Goal: Task Accomplishment & Management: Complete application form

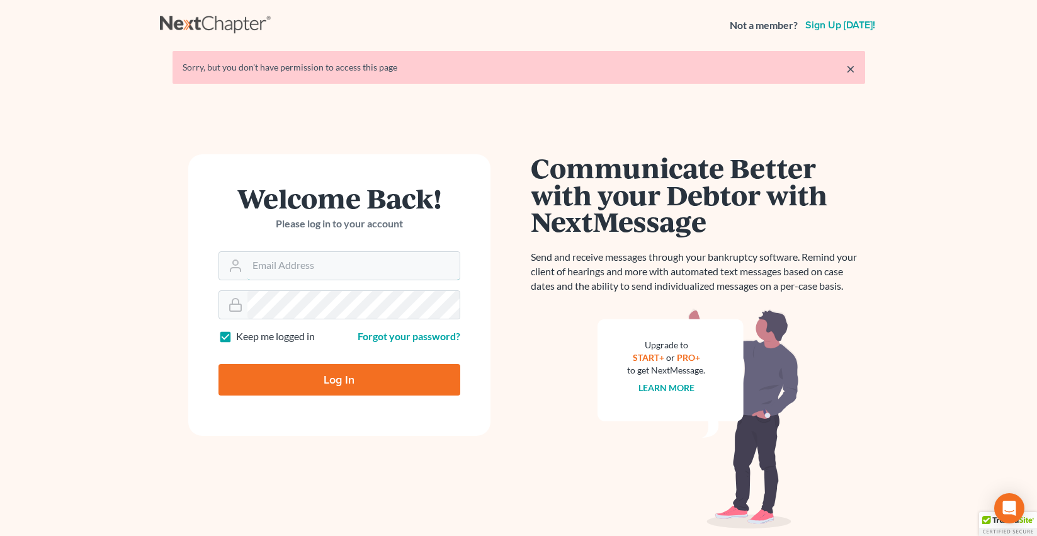
type input "[PERSON_NAME][EMAIL_ADDRESS][DOMAIN_NAME]"
click at [288, 371] on input "Log In" at bounding box center [340, 379] width 242 height 31
type input "Thinking..."
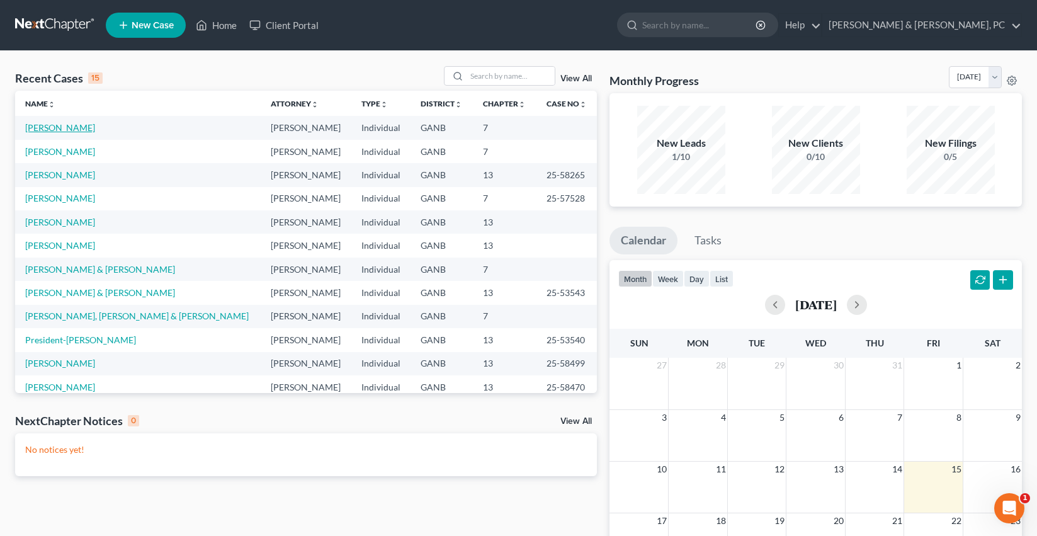
click at [66, 127] on link "[PERSON_NAME]" at bounding box center [60, 127] width 70 height 11
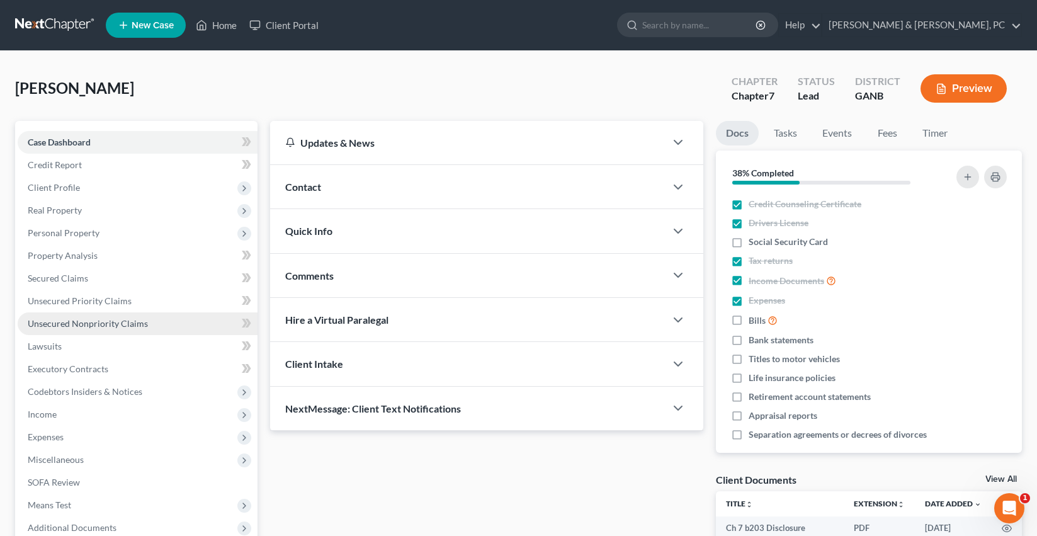
click at [122, 312] on link "Unsecured Nonpriority Claims" at bounding box center [138, 323] width 240 height 23
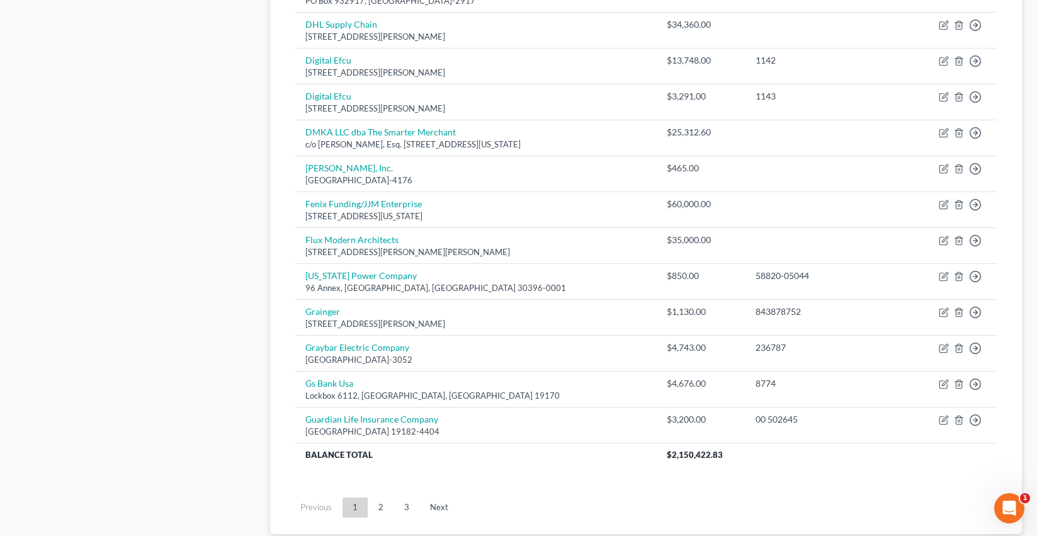
scroll to position [918, 0]
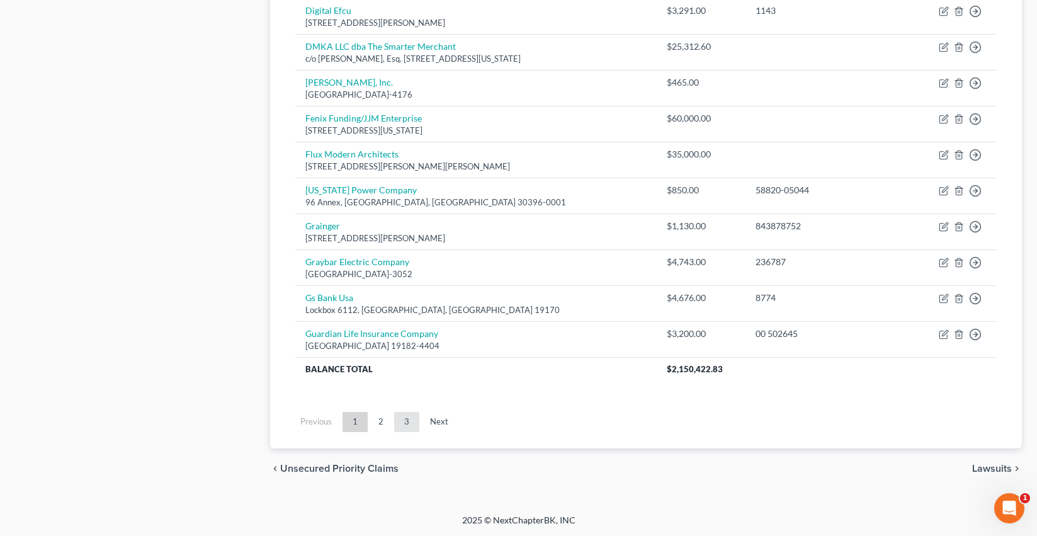
click at [403, 421] on link "3" at bounding box center [406, 422] width 25 height 20
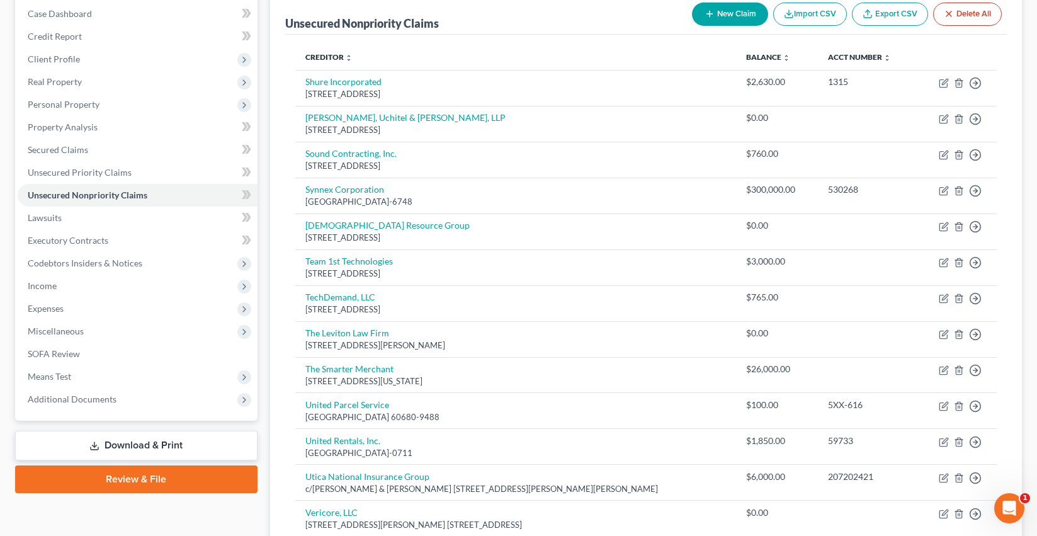
scroll to position [117, 0]
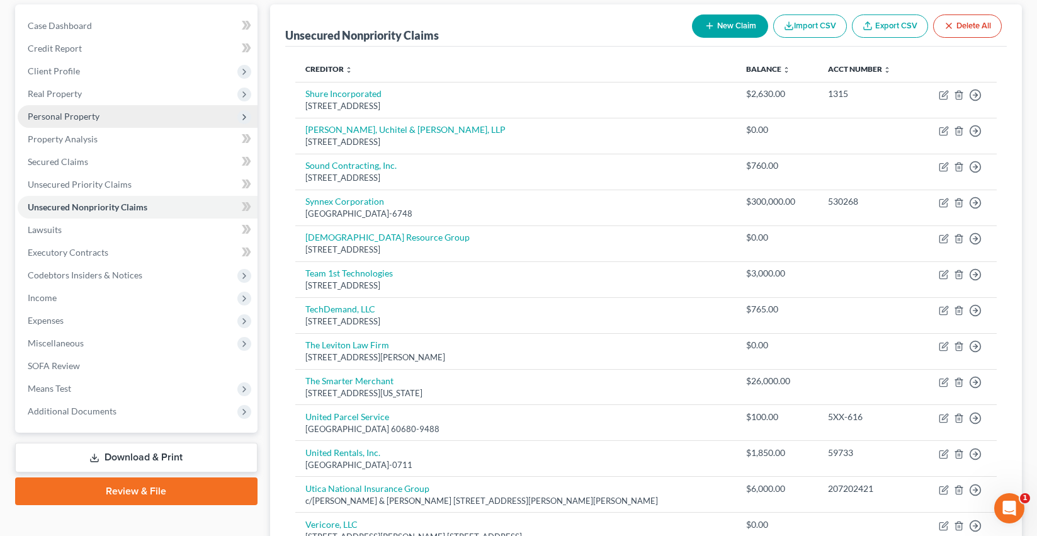
click at [154, 122] on span "Personal Property" at bounding box center [138, 116] width 240 height 23
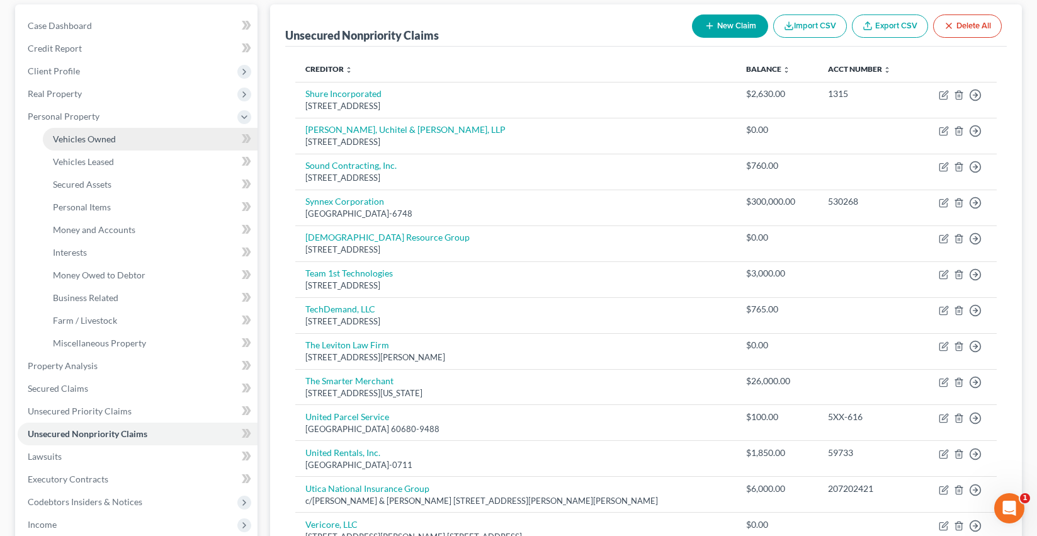
click at [160, 135] on link "Vehicles Owned" at bounding box center [150, 139] width 215 height 23
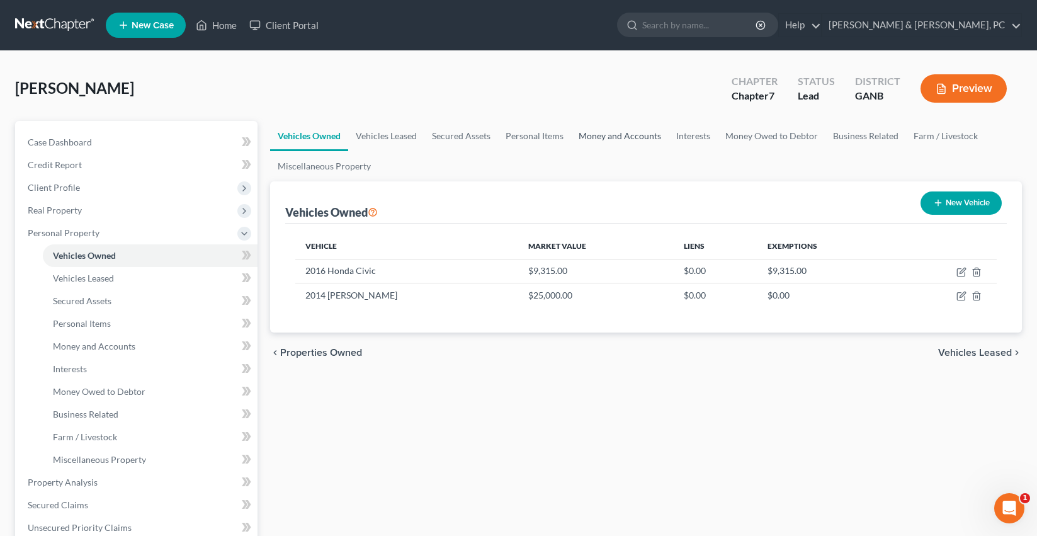
click at [601, 137] on link "Money and Accounts" at bounding box center [620, 136] width 98 height 30
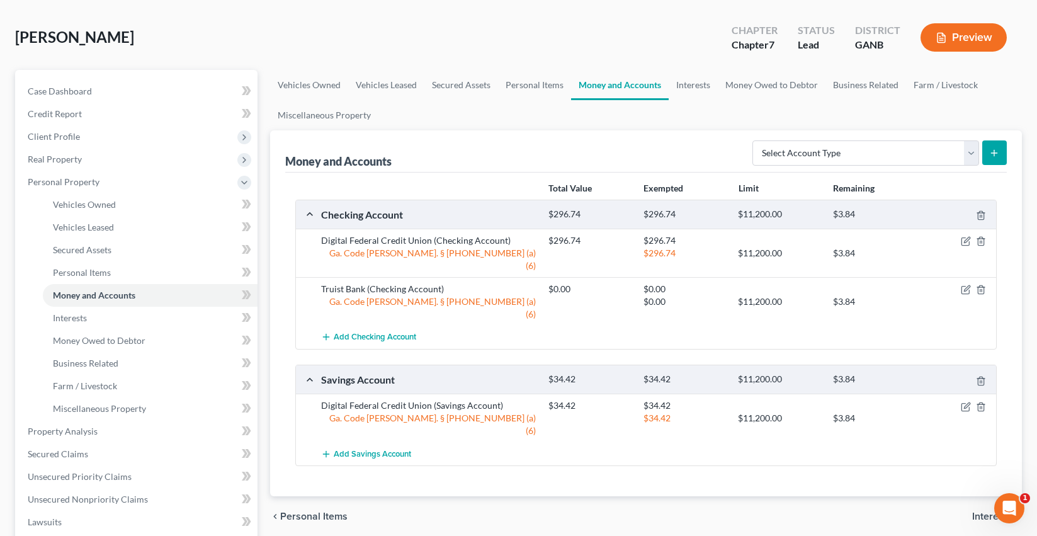
scroll to position [62, 0]
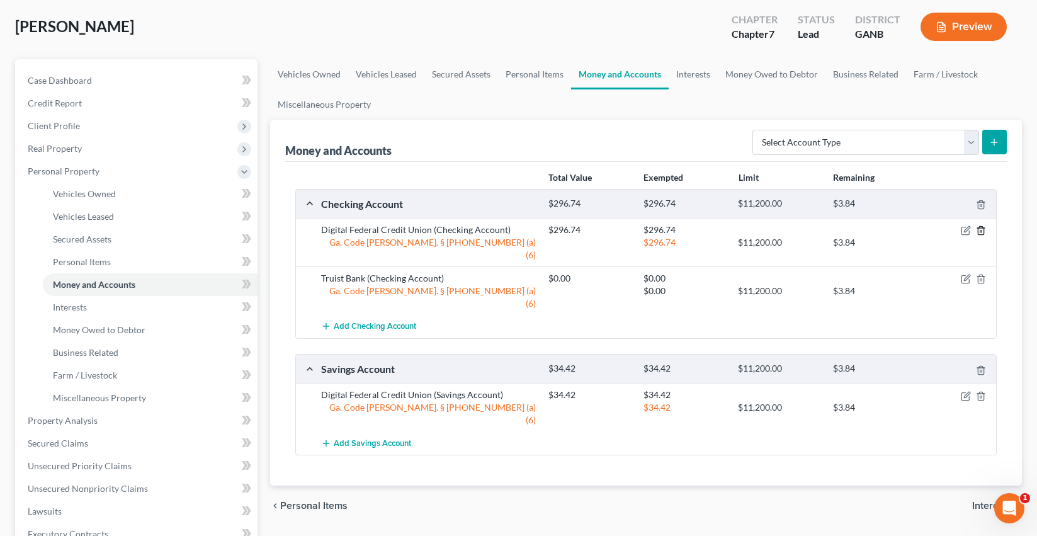
click at [983, 232] on icon "button" at bounding box center [981, 231] width 10 height 10
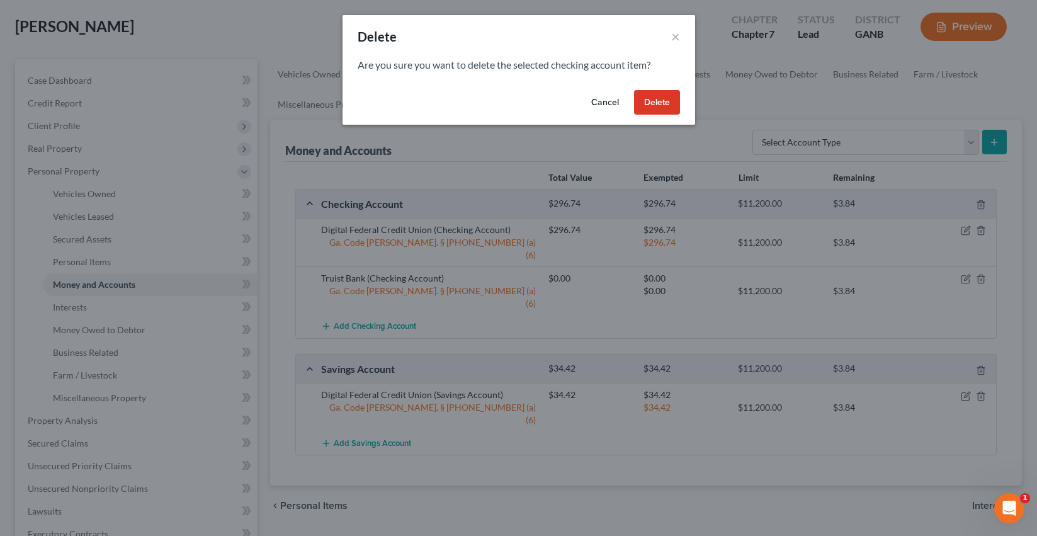
click at [653, 99] on button "Delete" at bounding box center [657, 102] width 46 height 25
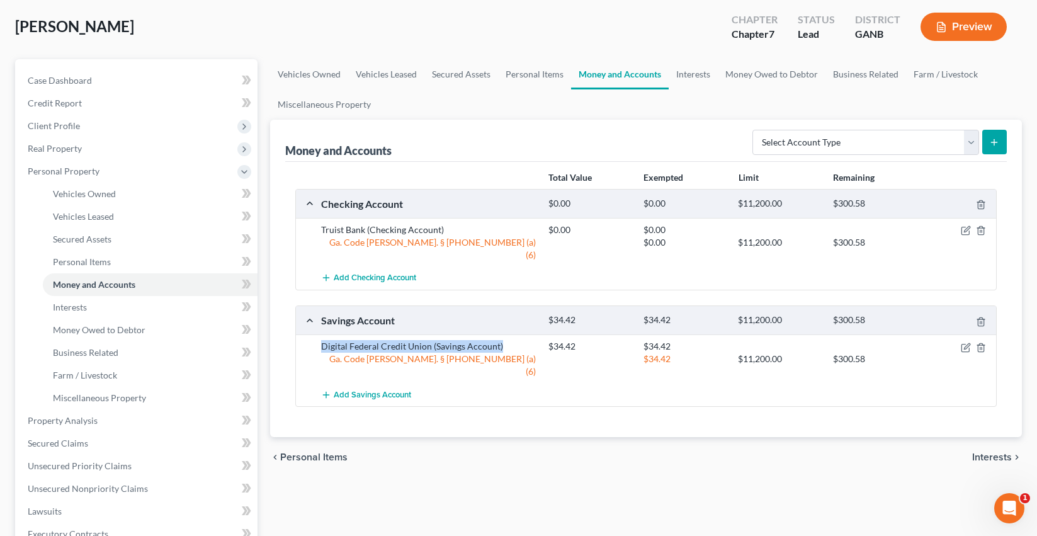
drag, startPoint x: 320, startPoint y: 334, endPoint x: 505, endPoint y: 334, distance: 184.6
click at [505, 340] on div "Digital Federal Credit Union (Savings Account)" at bounding box center [428, 346] width 227 height 13
copy div "Digital Federal Credit Union (Savings Account)"
click at [983, 343] on icon "button" at bounding box center [981, 348] width 10 height 10
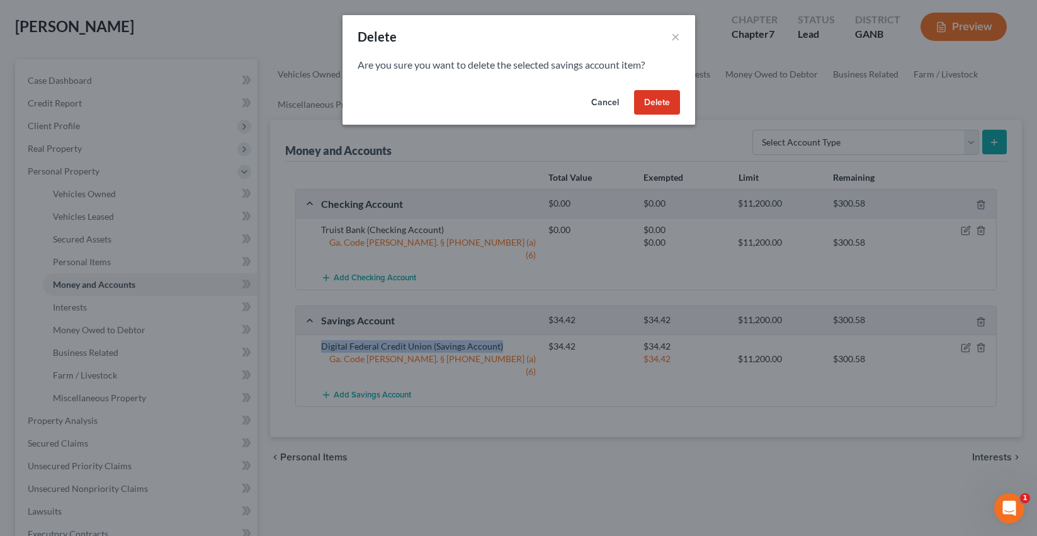
click at [665, 110] on button "Delete" at bounding box center [657, 102] width 46 height 25
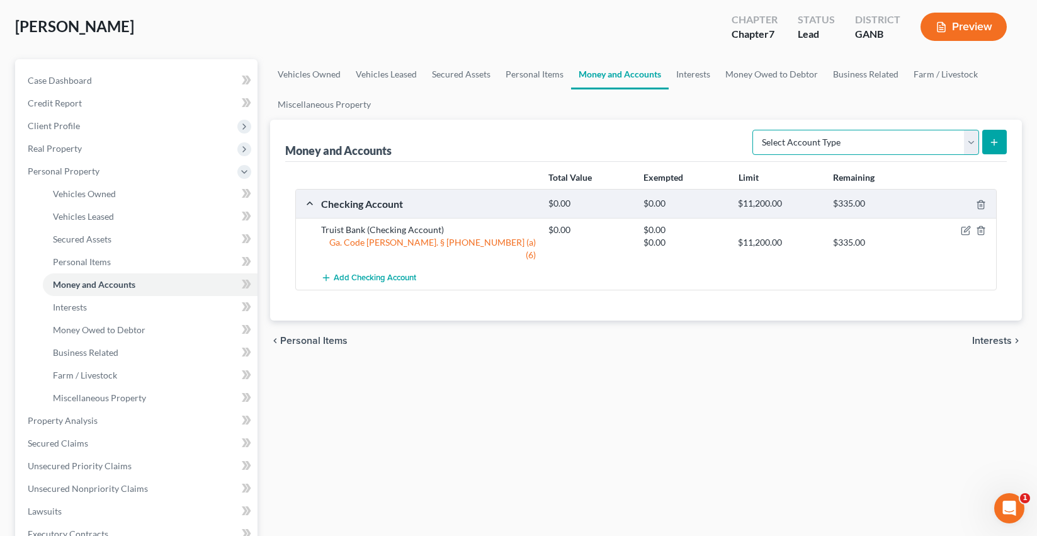
click at [825, 149] on select "Select Account Type Brokerage Cash on Hand Certificates of Deposit Checking Acc…" at bounding box center [866, 142] width 227 height 25
select select "checking"
click at [755, 130] on select "Select Account Type Brokerage Cash on Hand Certificates of Deposit Checking Acc…" at bounding box center [866, 142] width 227 height 25
click at [396, 270] on button "Add Checking Account" at bounding box center [368, 277] width 95 height 23
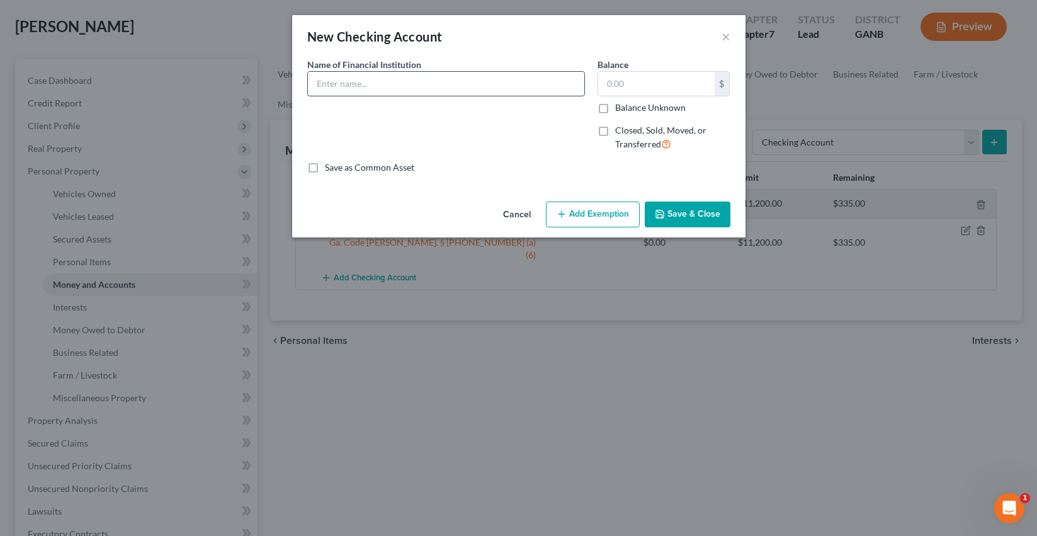
click at [493, 89] on input "text" at bounding box center [446, 84] width 277 height 24
paste input "Digital Federal Credit Union (Savings Account)"
type input "Digital Federal Credit Union (Savings Account)"
click at [629, 134] on span "Closed, Sold, Moved, or Transferred" at bounding box center [660, 137] width 91 height 25
click at [629, 132] on input "Closed, Sold, Moved, or Transferred" at bounding box center [624, 128] width 8 height 8
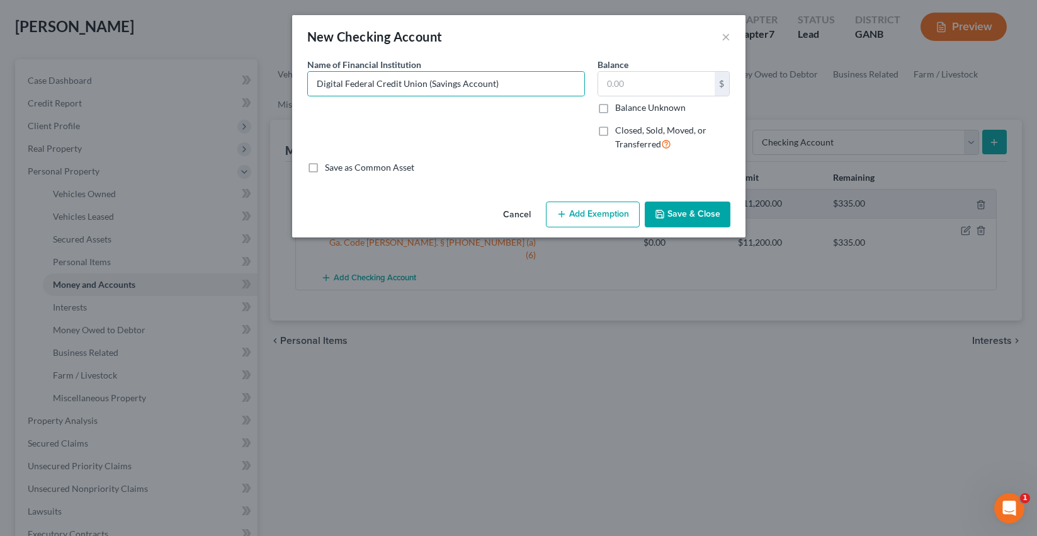
checkbox input "true"
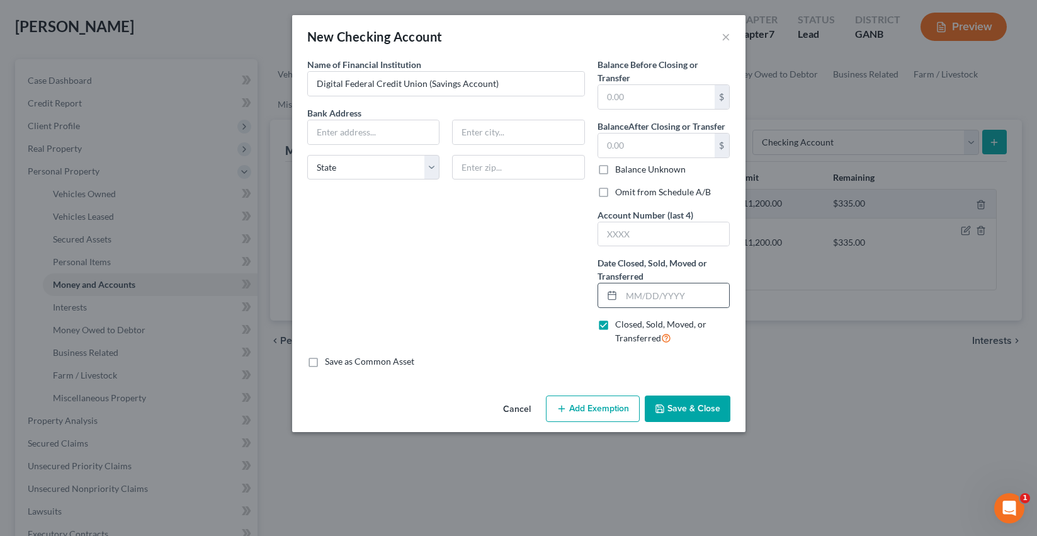
click at [609, 298] on icon at bounding box center [612, 295] width 10 height 10
click at [620, 297] on div at bounding box center [609, 295] width 23 height 24
click at [632, 298] on input "text" at bounding box center [676, 295] width 108 height 24
click at [637, 293] on input "08082025" at bounding box center [676, 295] width 108 height 24
type input "[DATE]"
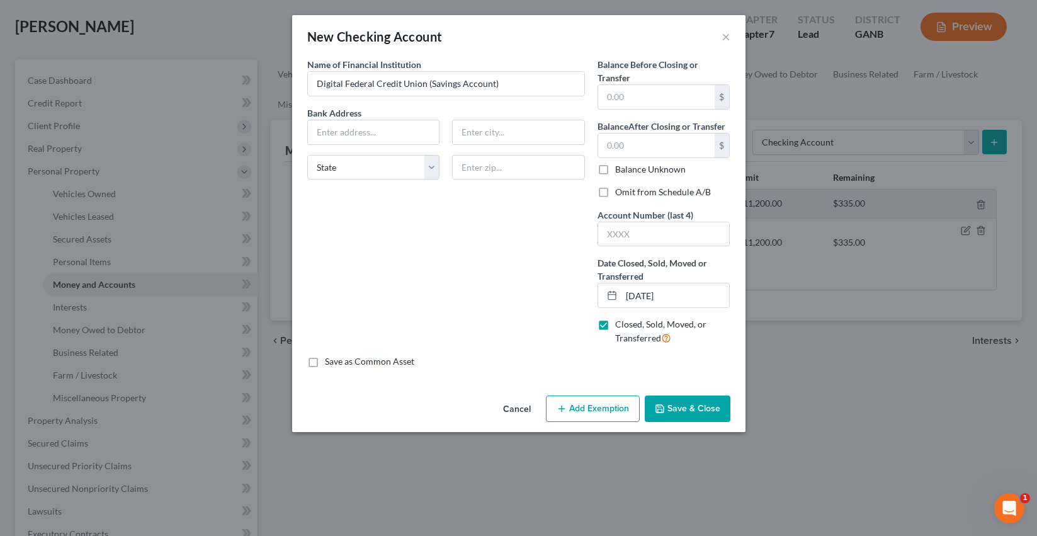
drag, startPoint x: 687, startPoint y: 409, endPoint x: 670, endPoint y: 76, distance: 333.1
click at [670, 76] on div "New Checking Account × An exemption set must first be selected from the Filing …" at bounding box center [519, 223] width 454 height 417
click at [668, 101] on input "text" at bounding box center [656, 97] width 117 height 24
type input "0"
click at [661, 140] on input "text" at bounding box center [656, 146] width 117 height 24
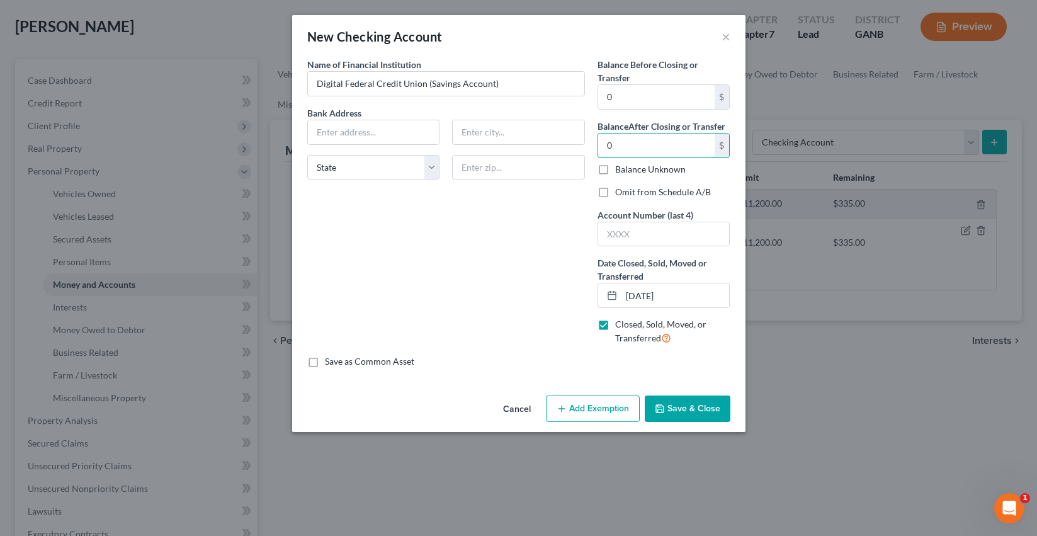
type input "0"
click at [690, 403] on button "Save & Close" at bounding box center [688, 409] width 86 height 26
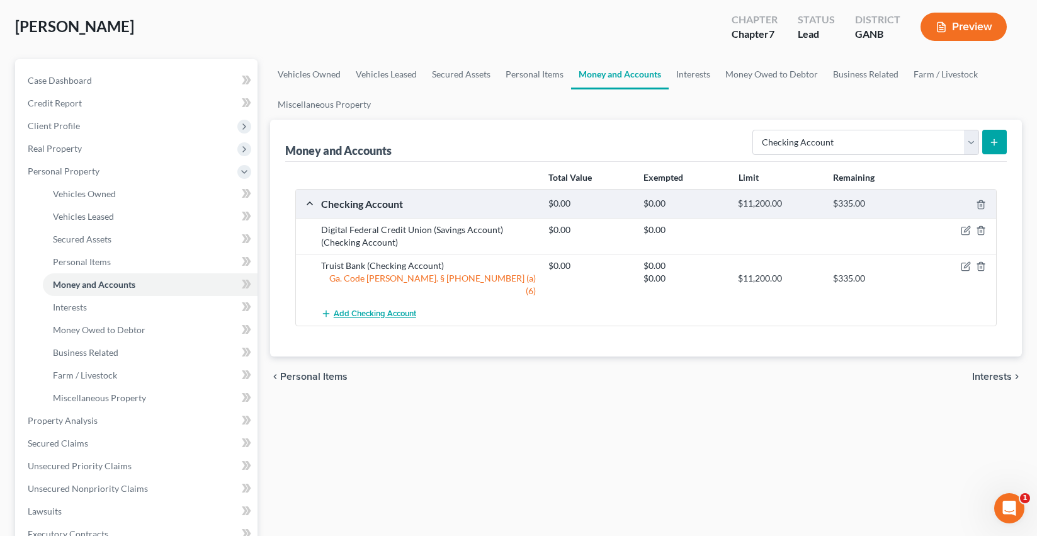
click at [375, 309] on span "Add Checking Account" at bounding box center [375, 314] width 83 height 10
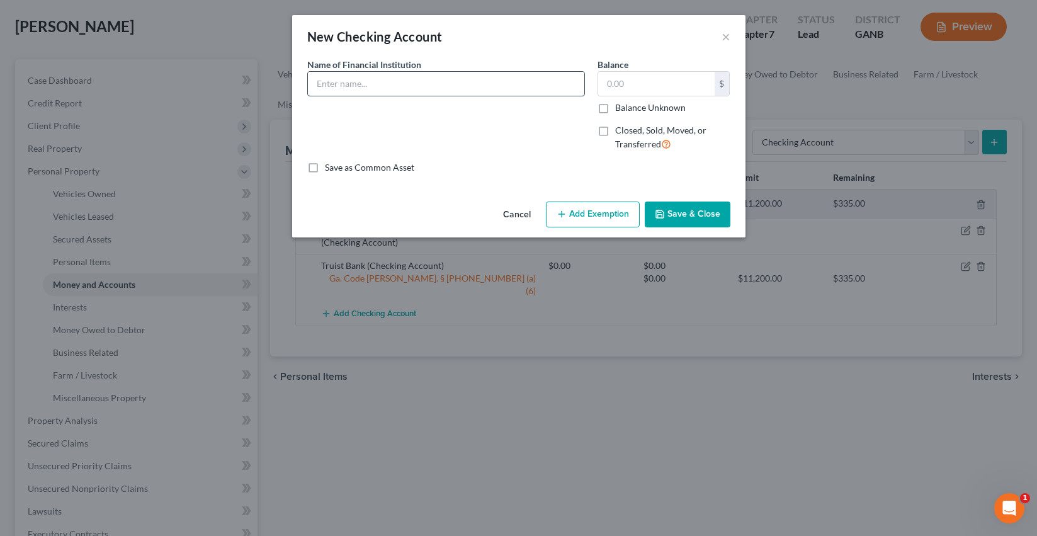
click at [450, 86] on input "text" at bounding box center [446, 84] width 277 height 24
paste input "Digital Federal Credit Union (Savings Account)"
type input "Digital Federal Credit Union (Savings Account)"
click at [615, 132] on label "Closed, Sold, Moved, or Transferred" at bounding box center [672, 137] width 115 height 27
click at [620, 132] on input "Closed, Sold, Moved, or Transferred" at bounding box center [624, 128] width 8 height 8
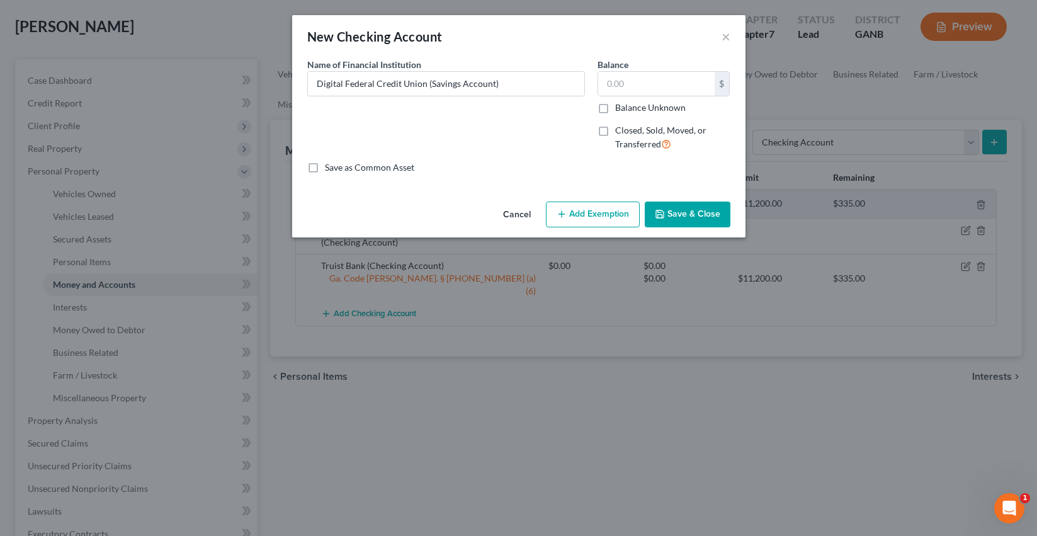
checkbox input "true"
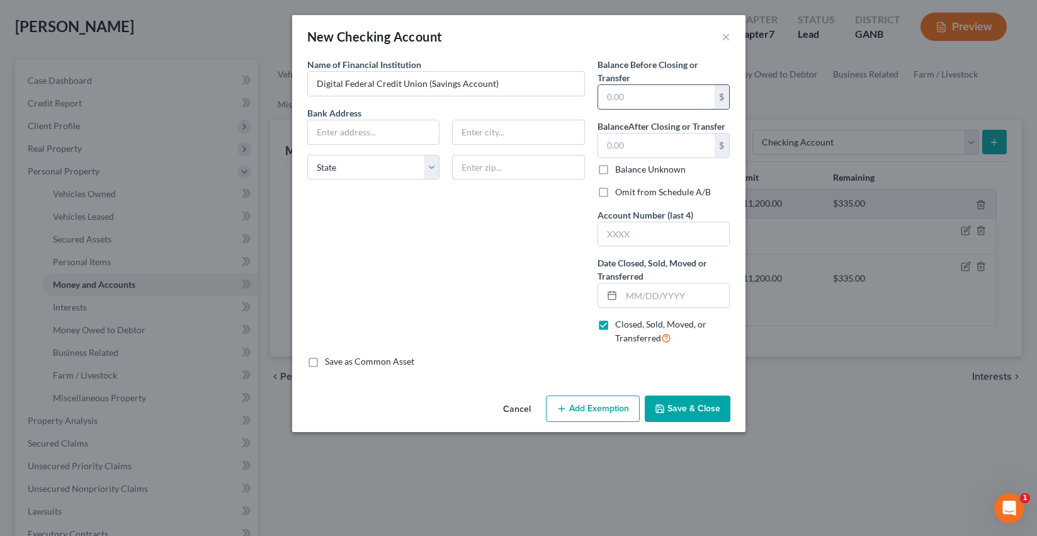
click at [617, 104] on input "text" at bounding box center [656, 97] width 117 height 24
type input "0"
click at [627, 147] on input "text" at bounding box center [656, 146] width 117 height 24
type input "0"
click at [628, 292] on input "text" at bounding box center [676, 295] width 108 height 24
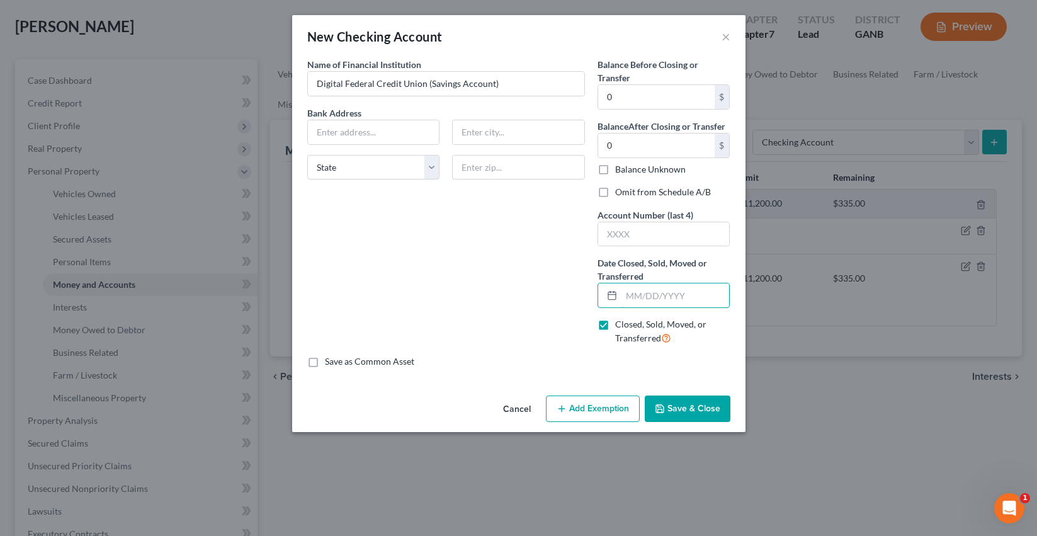
type input "[DATE]"
click at [692, 421] on button "Save & Close" at bounding box center [688, 409] width 86 height 26
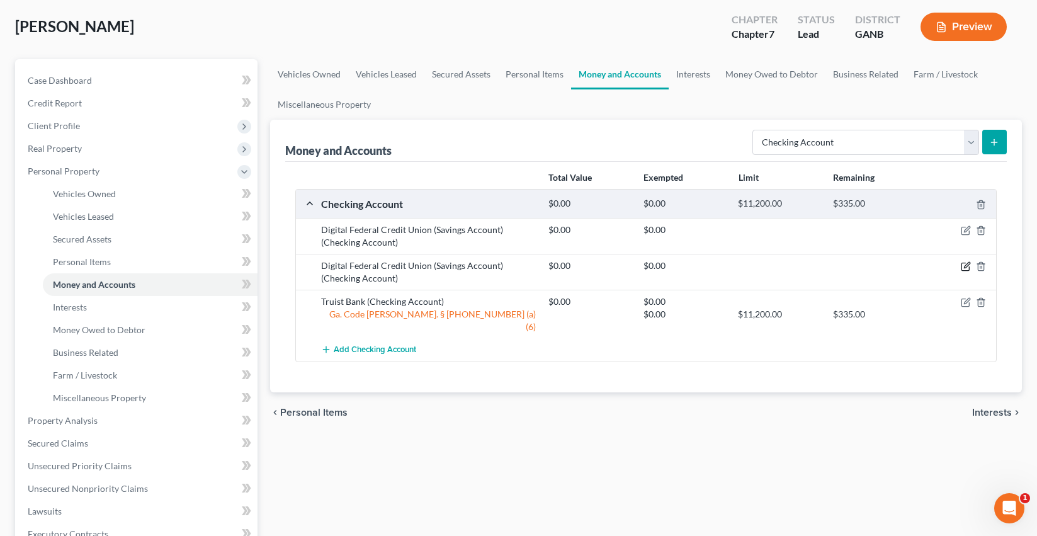
click at [963, 265] on icon "button" at bounding box center [966, 266] width 10 height 10
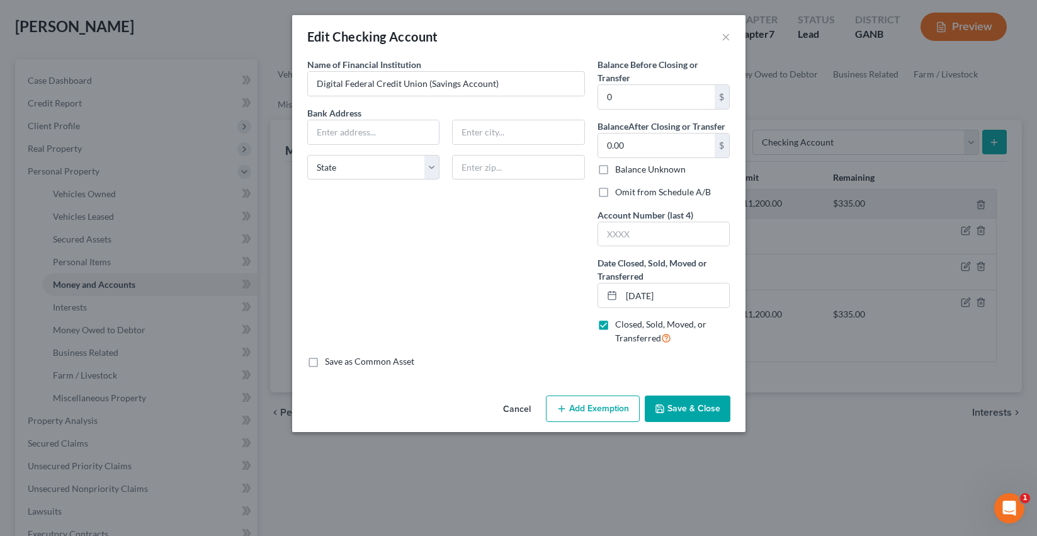
click at [700, 409] on button "Save & Close" at bounding box center [688, 409] width 86 height 26
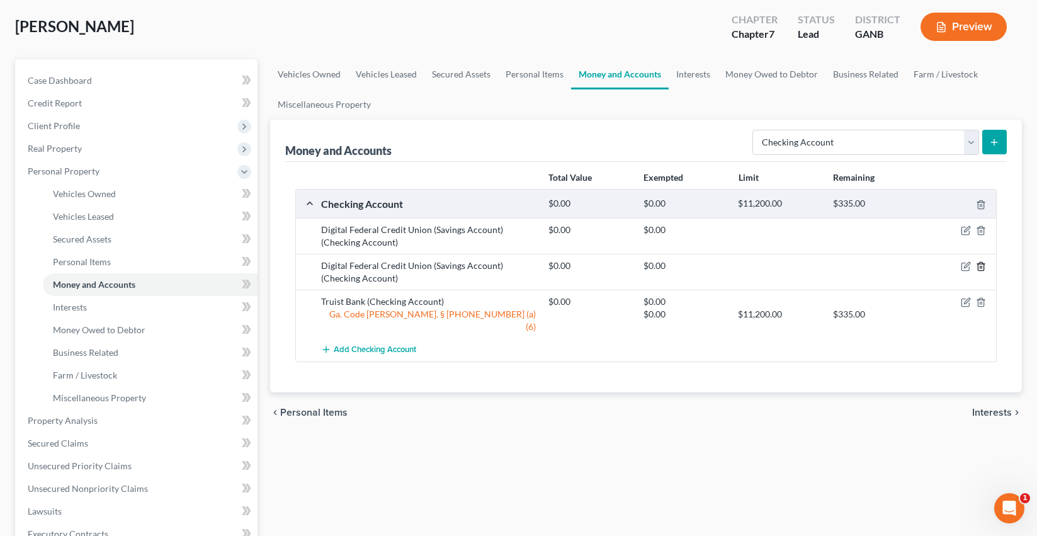
click at [983, 263] on icon "button" at bounding box center [981, 267] width 6 height 8
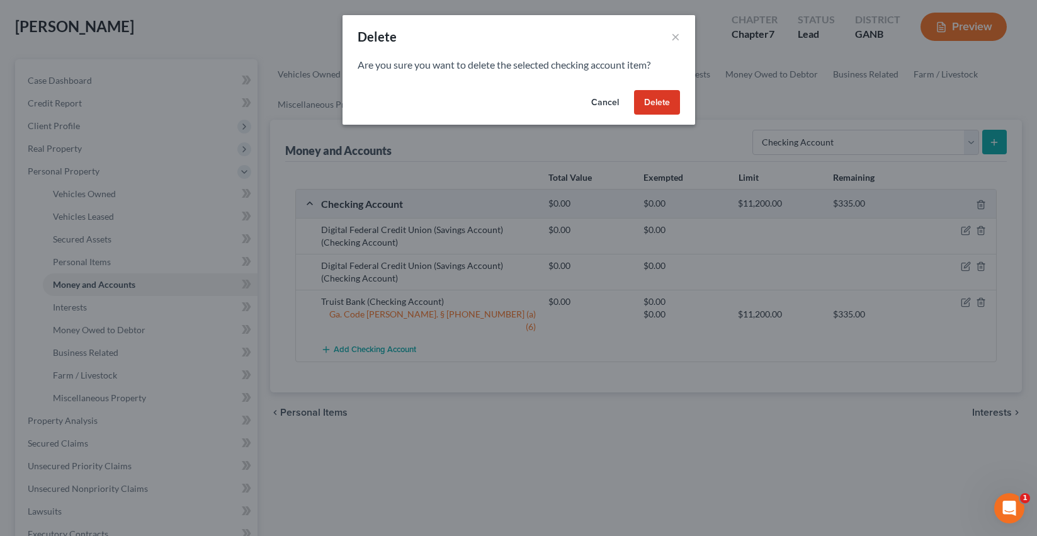
click at [659, 105] on button "Delete" at bounding box center [657, 102] width 46 height 25
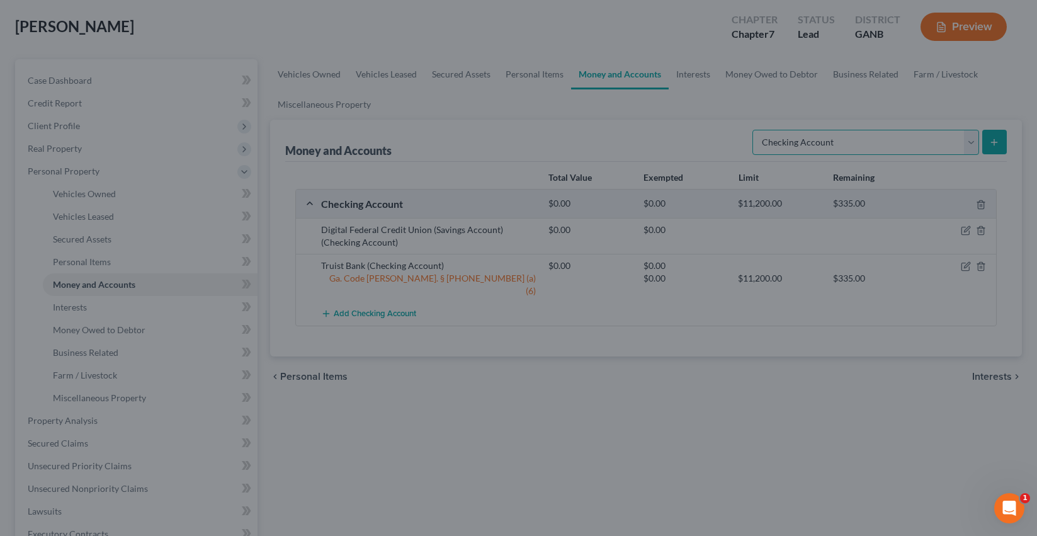
click at [796, 135] on select "Select Account Type Brokerage Cash on Hand Certificates of Deposit Checking Acc…" at bounding box center [866, 142] width 227 height 25
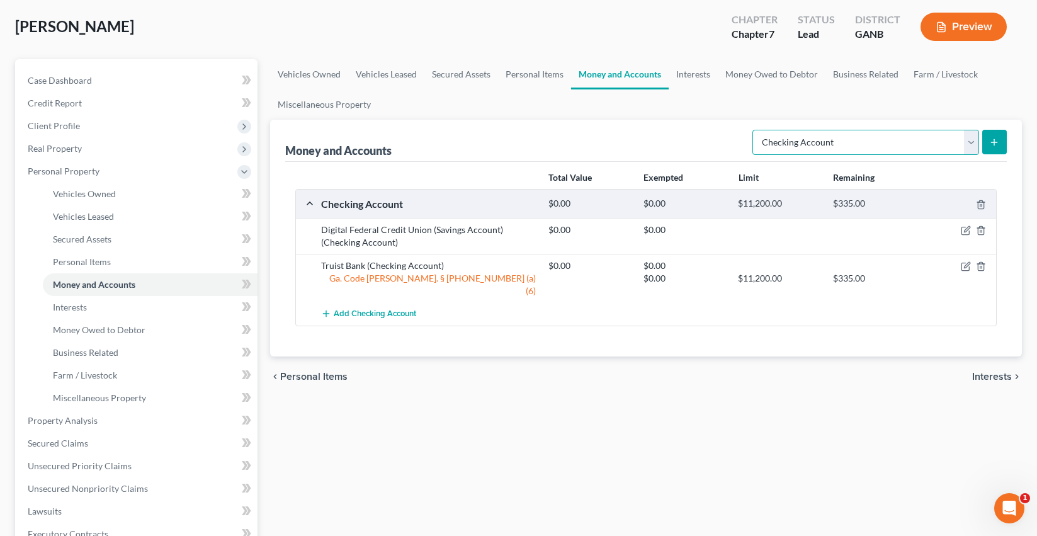
select select "savings"
click at [755, 130] on select "Select Account Type Brokerage Cash on Hand Certificates of Deposit Checking Acc…" at bounding box center [866, 142] width 227 height 25
click at [998, 137] on icon "submit" at bounding box center [995, 142] width 10 height 10
click at [447, 72] on link "Secured Assets" at bounding box center [462, 74] width 74 height 30
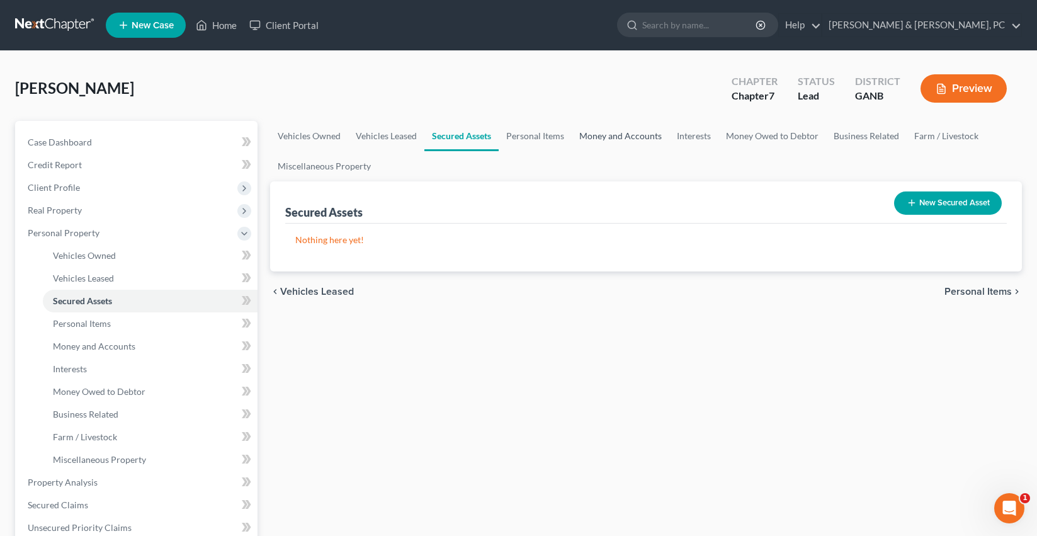
click at [634, 134] on link "Money and Accounts" at bounding box center [621, 136] width 98 height 30
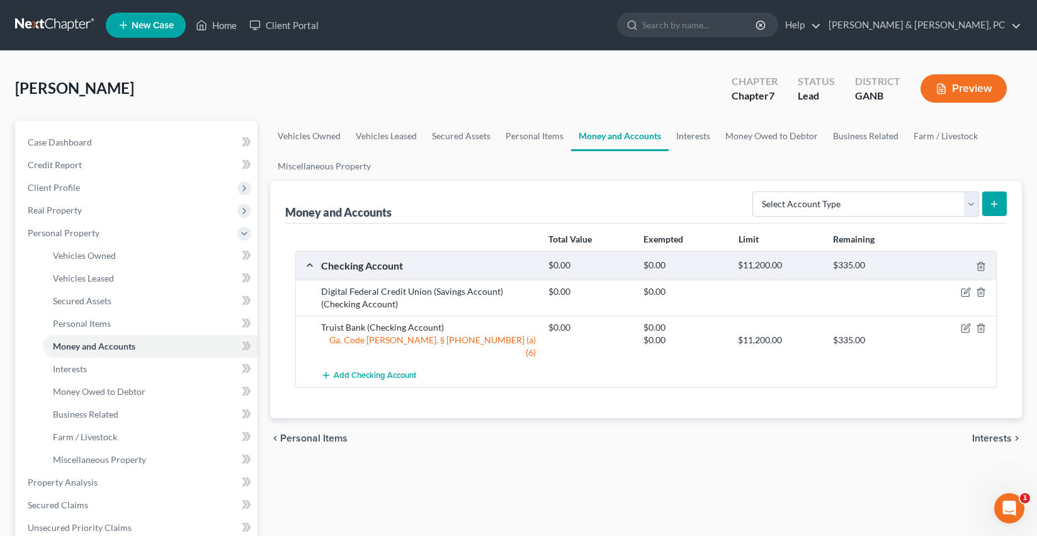
click at [993, 204] on line "submit" at bounding box center [995, 204] width 6 height 0
click at [912, 208] on select "Select Account Type Brokerage Cash on Hand Certificates of Deposit Checking Acc…" at bounding box center [866, 203] width 227 height 25
select select "savings"
click at [755, 191] on select "Select Account Type Brokerage Cash on Hand Certificates of Deposit Checking Acc…" at bounding box center [866, 203] width 227 height 25
click at [988, 203] on button "submit" at bounding box center [995, 203] width 25 height 25
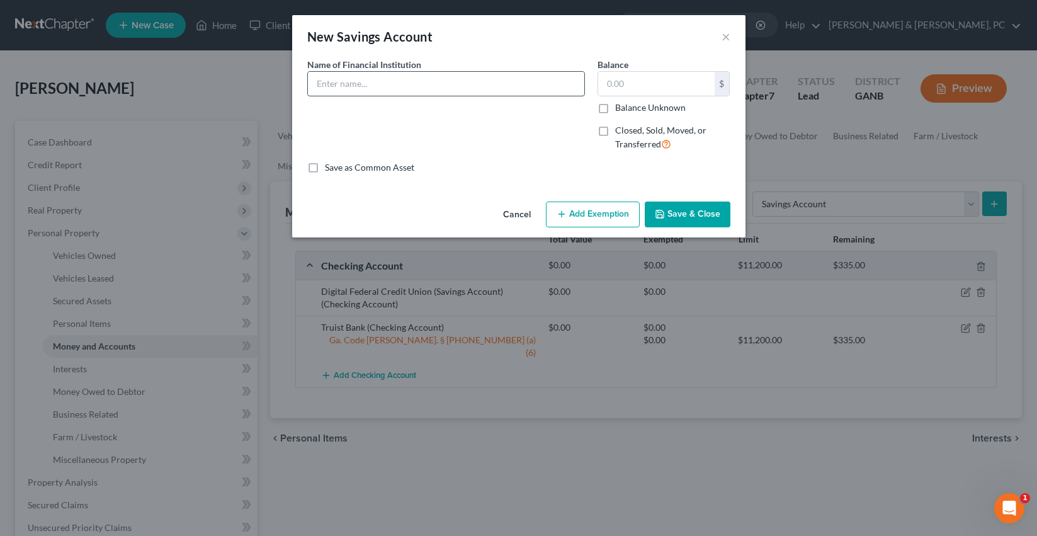
click at [467, 84] on input "text" at bounding box center [446, 84] width 277 height 24
paste input "Digital Federal Credit Union (Savings Account)"
type input "Digital Federal Credit Union (Savings Account)"
click at [657, 139] on span "Closed, Sold, Moved, or Transferred" at bounding box center [660, 137] width 91 height 25
click at [629, 132] on input "Closed, Sold, Moved, or Transferred" at bounding box center [624, 128] width 8 height 8
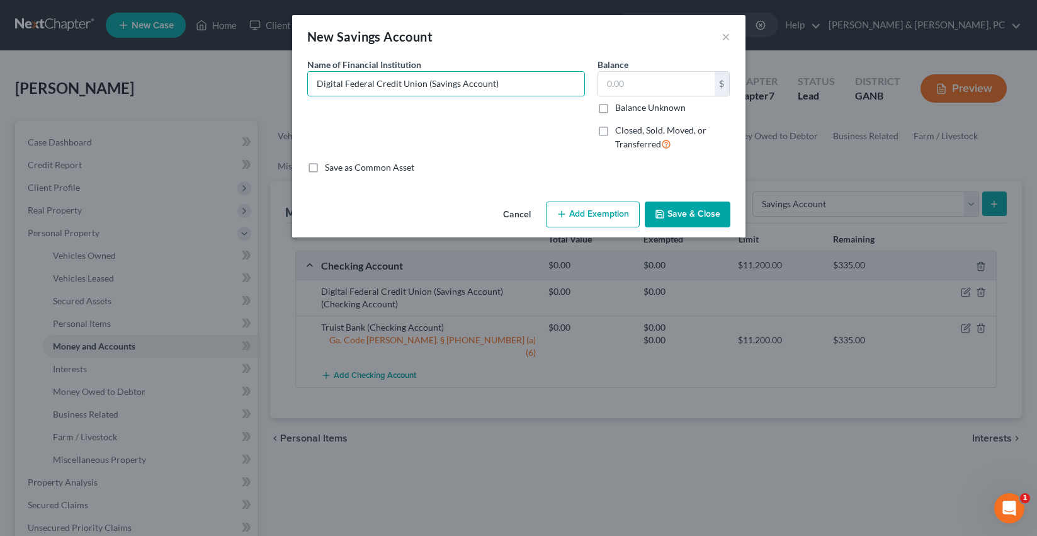
checkbox input "true"
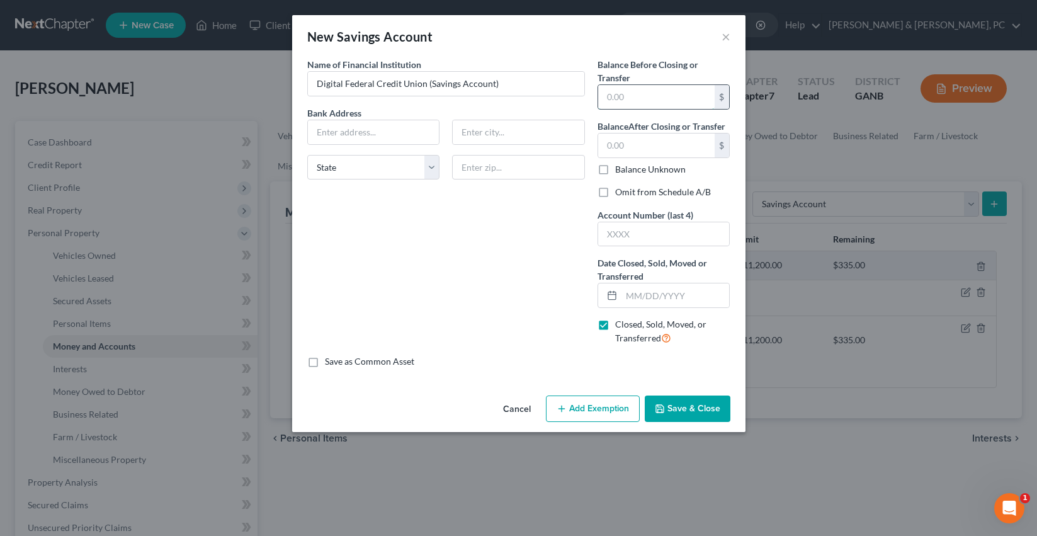
click at [631, 98] on input "text" at bounding box center [656, 97] width 117 height 24
type input "0"
click at [627, 150] on input "text" at bounding box center [656, 146] width 117 height 24
type input "0"
click at [640, 295] on input "text" at bounding box center [676, 295] width 108 height 24
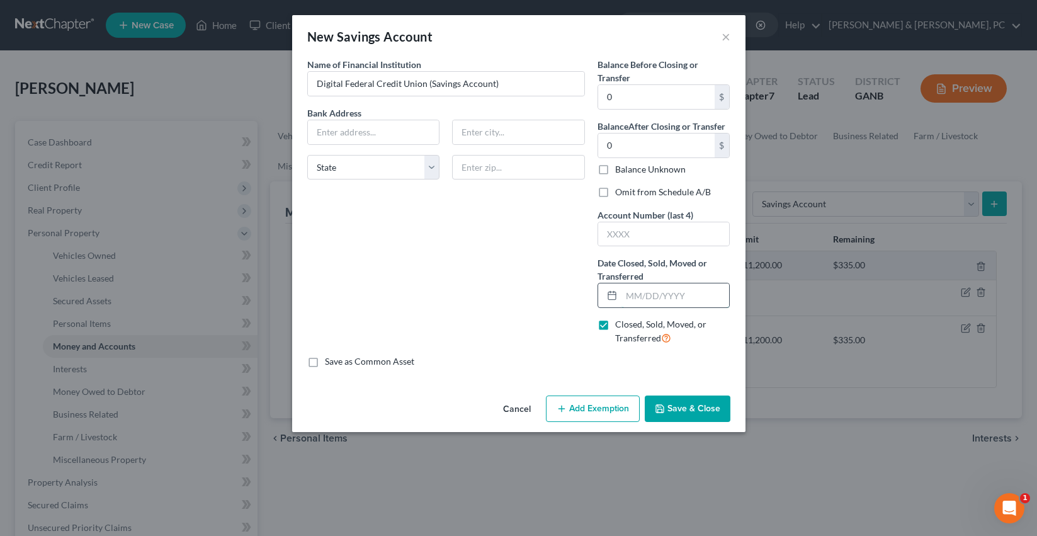
type input "[DATE]"
click at [688, 408] on button "Save & Close" at bounding box center [688, 409] width 86 height 26
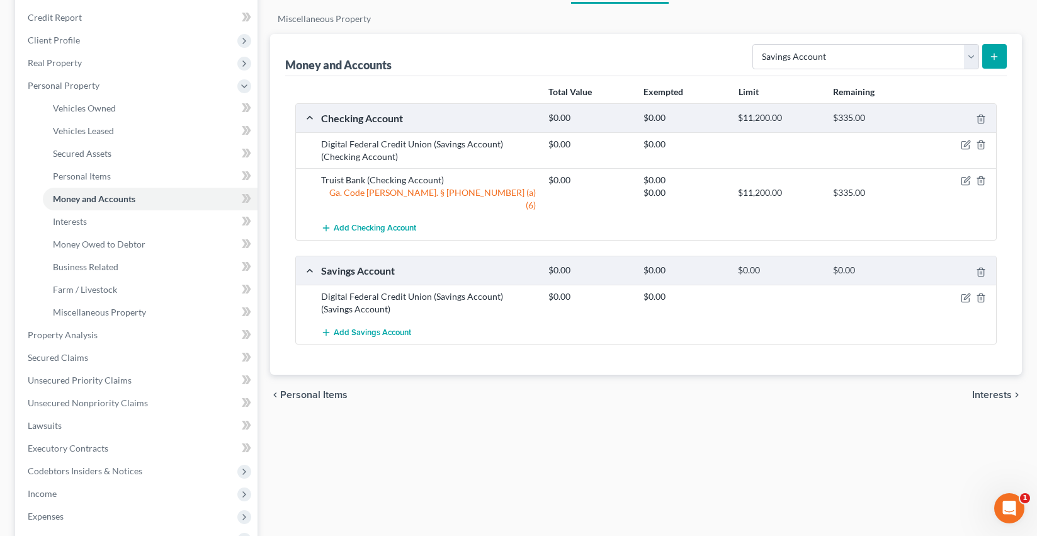
scroll to position [148, 0]
click at [966, 181] on icon "button" at bounding box center [966, 180] width 10 height 10
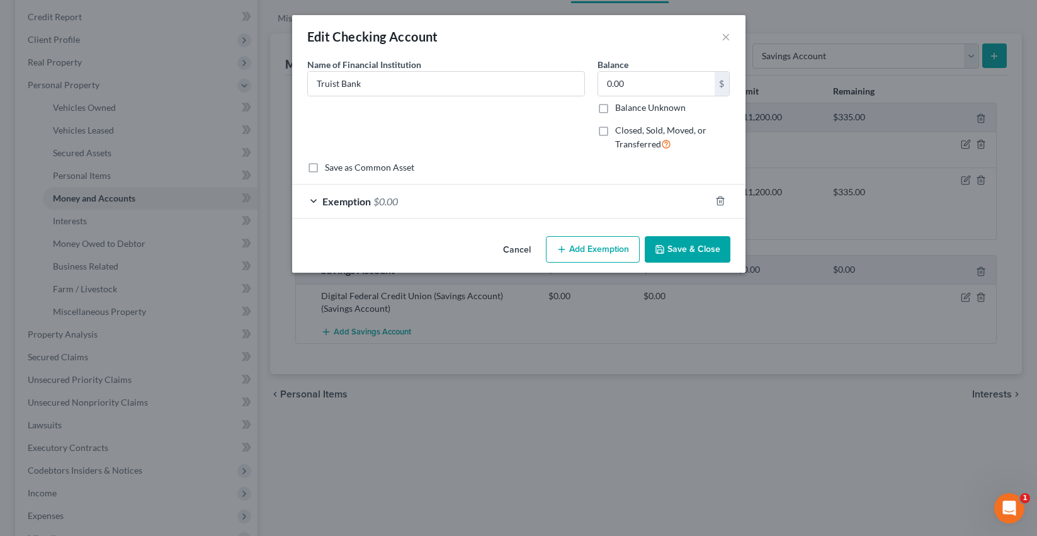
click at [695, 254] on button "Save & Close" at bounding box center [688, 249] width 86 height 26
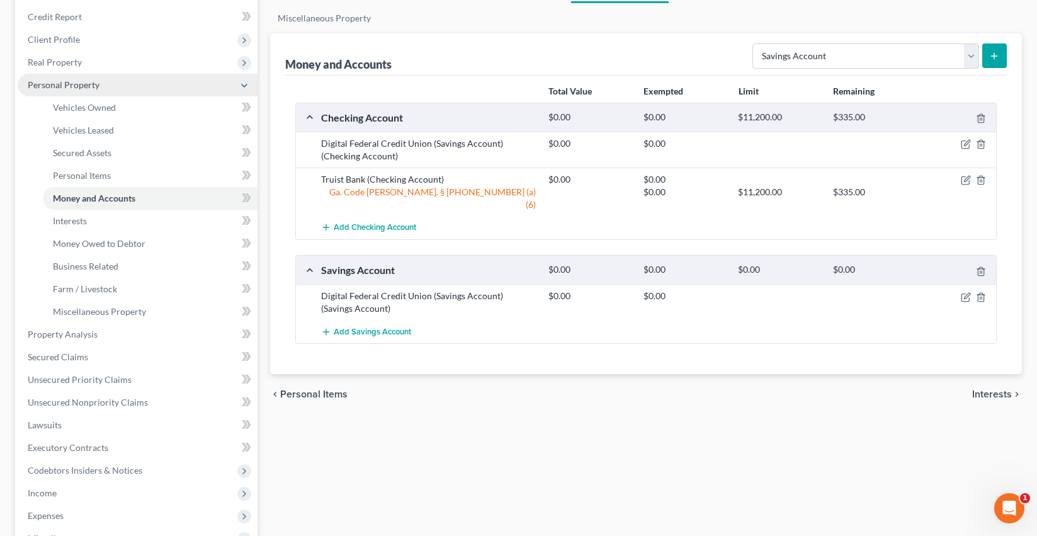
click at [135, 93] on span "Personal Property" at bounding box center [138, 85] width 240 height 23
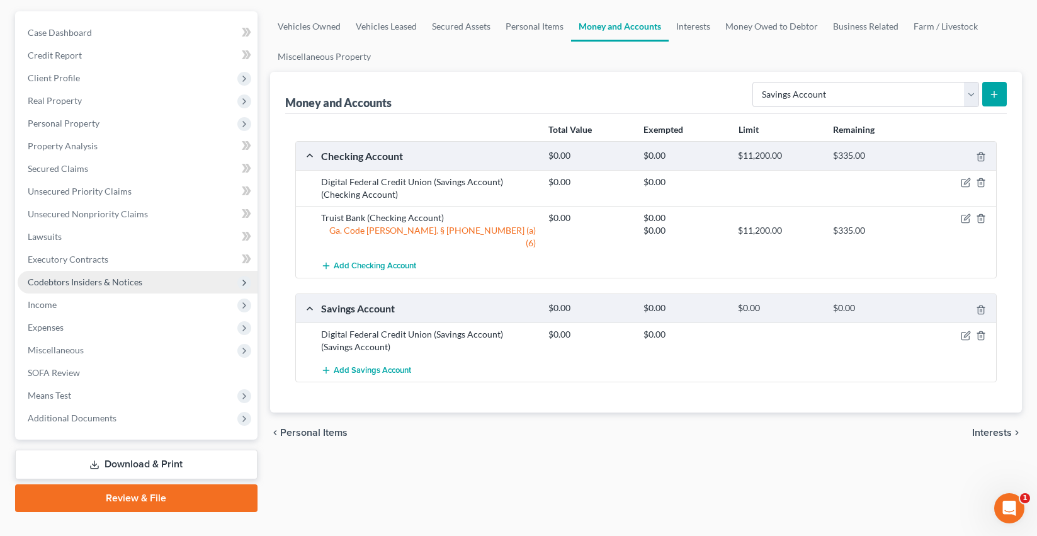
scroll to position [132, 0]
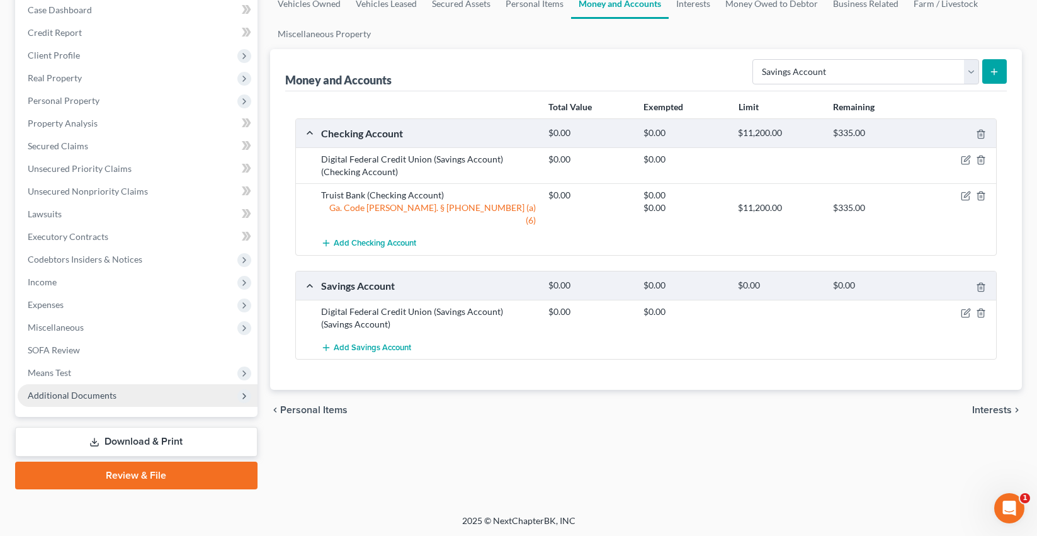
click at [105, 401] on span "Additional Documents" at bounding box center [138, 395] width 240 height 23
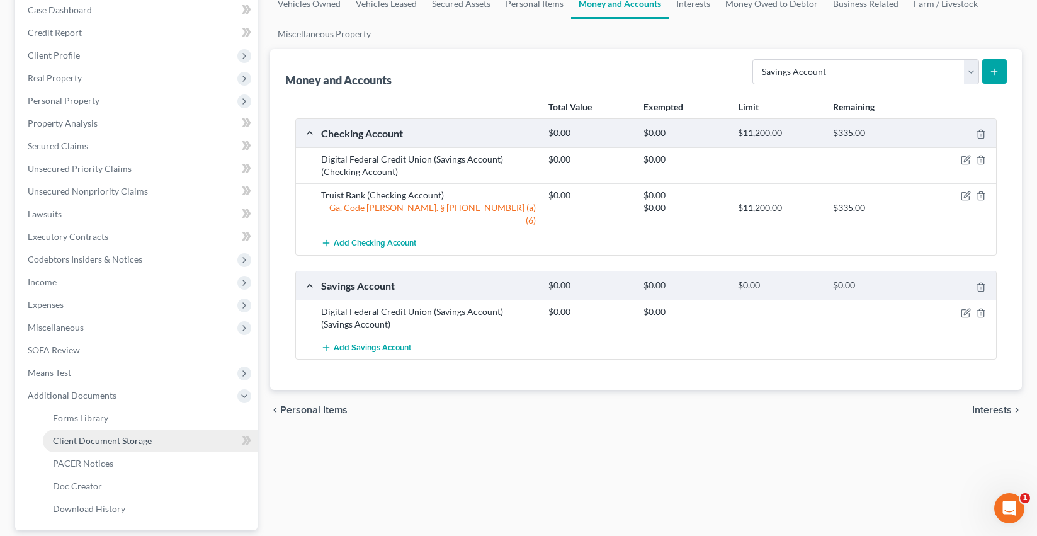
click at [108, 438] on span "Client Document Storage" at bounding box center [102, 440] width 99 height 11
select select "5"
select select "35"
select select "12"
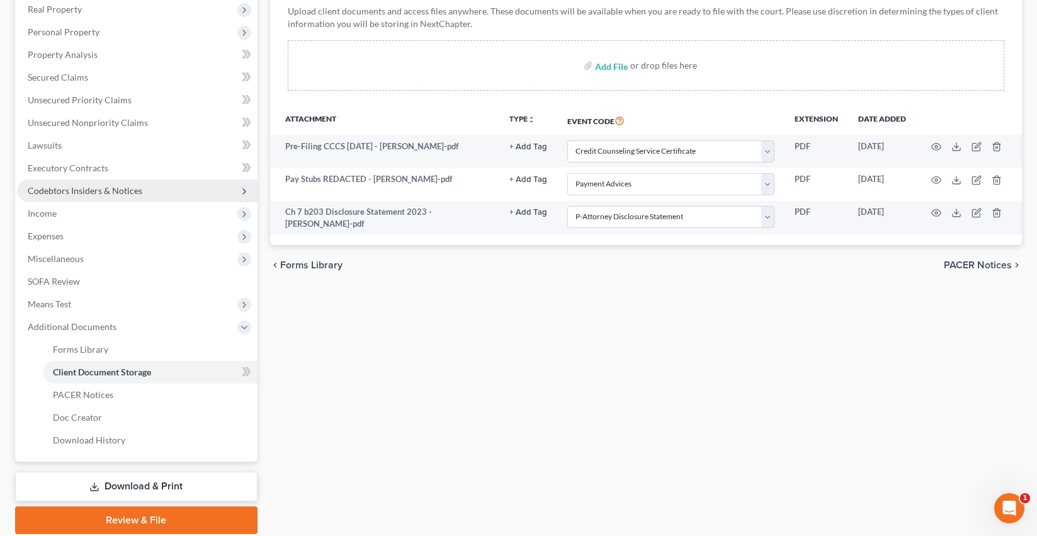
scroll to position [246, 0]
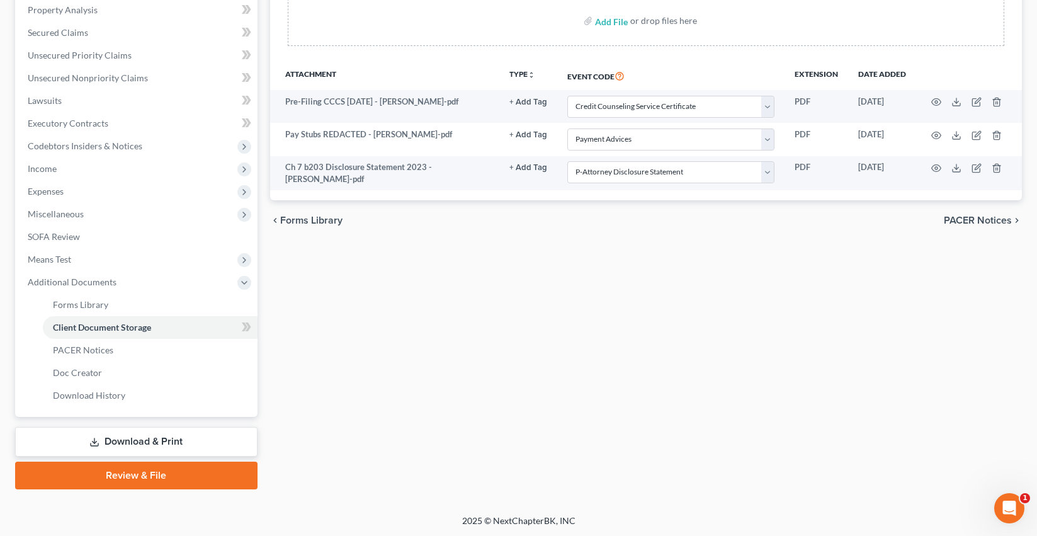
click at [174, 449] on link "Download & Print" at bounding box center [136, 442] width 243 height 30
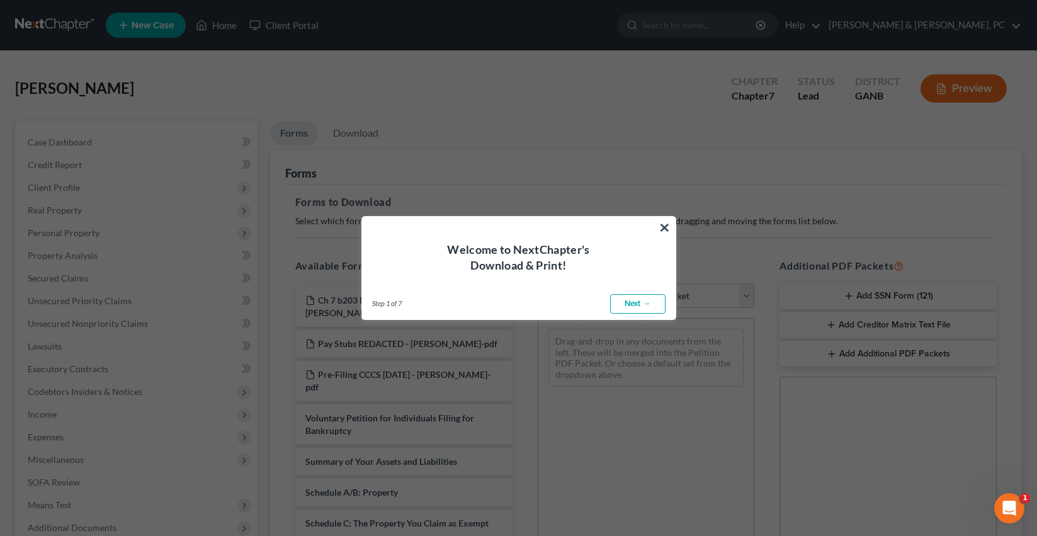
click at [644, 307] on link "Next →" at bounding box center [637, 304] width 55 height 20
select select "0"
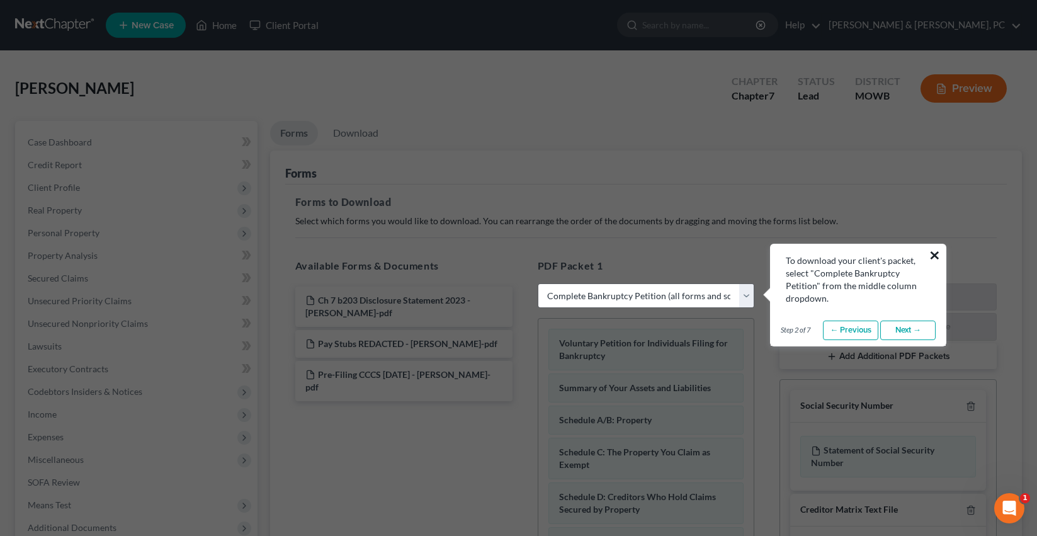
click at [935, 254] on button "×" at bounding box center [935, 255] width 12 height 20
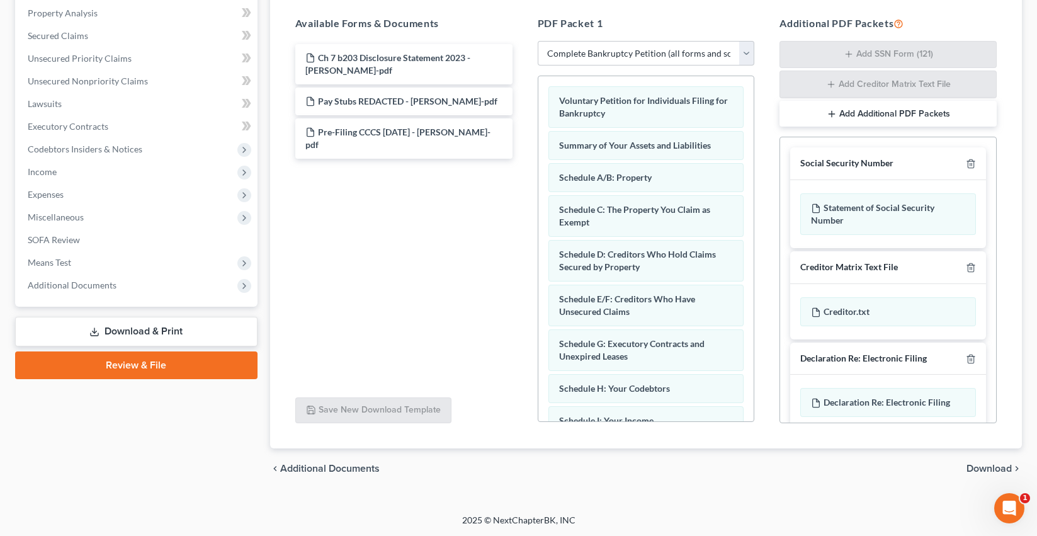
click at [205, 364] on link "Review & File" at bounding box center [136, 365] width 243 height 28
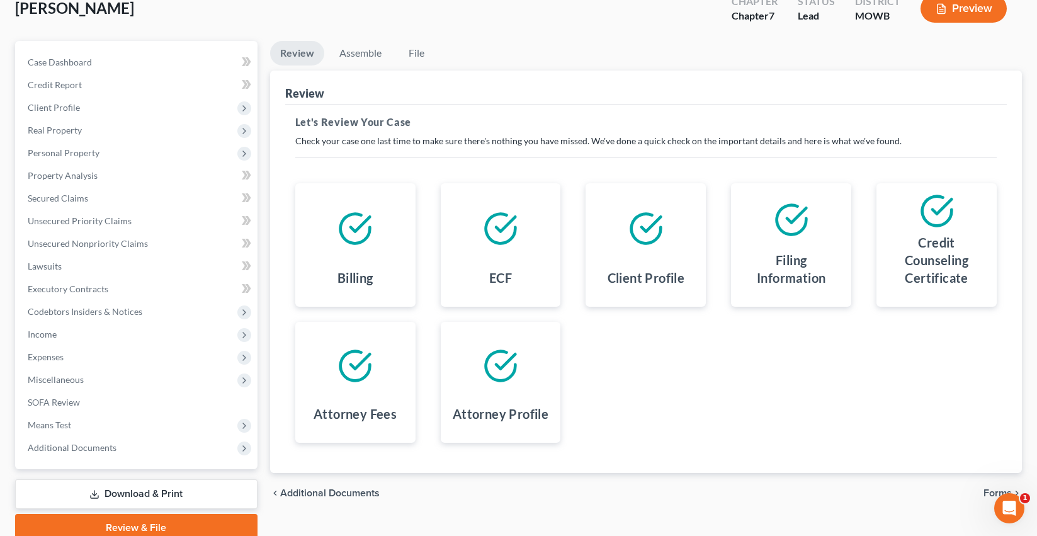
scroll to position [132, 0]
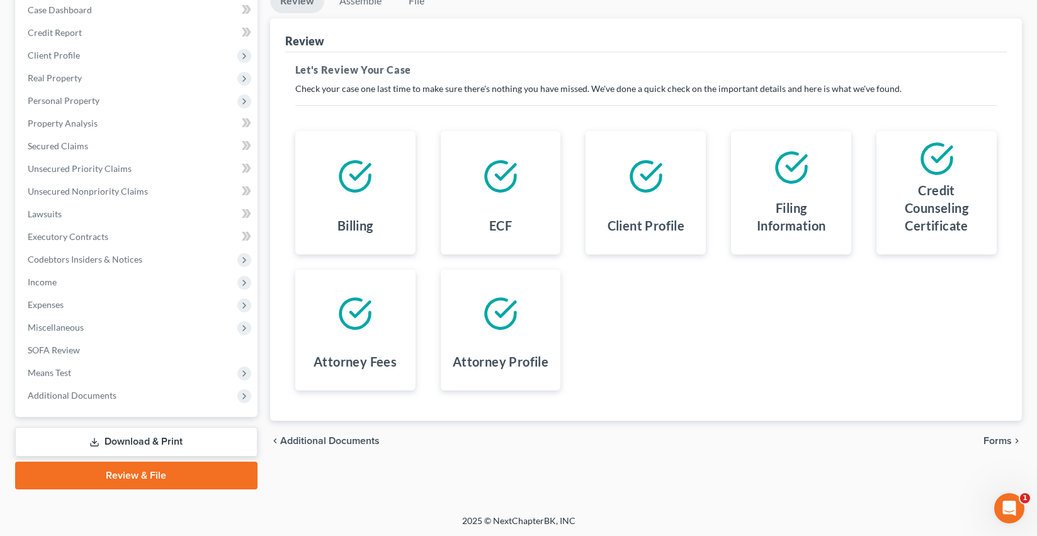
click at [1015, 436] on icon "chevron_right" at bounding box center [1017, 441] width 10 height 10
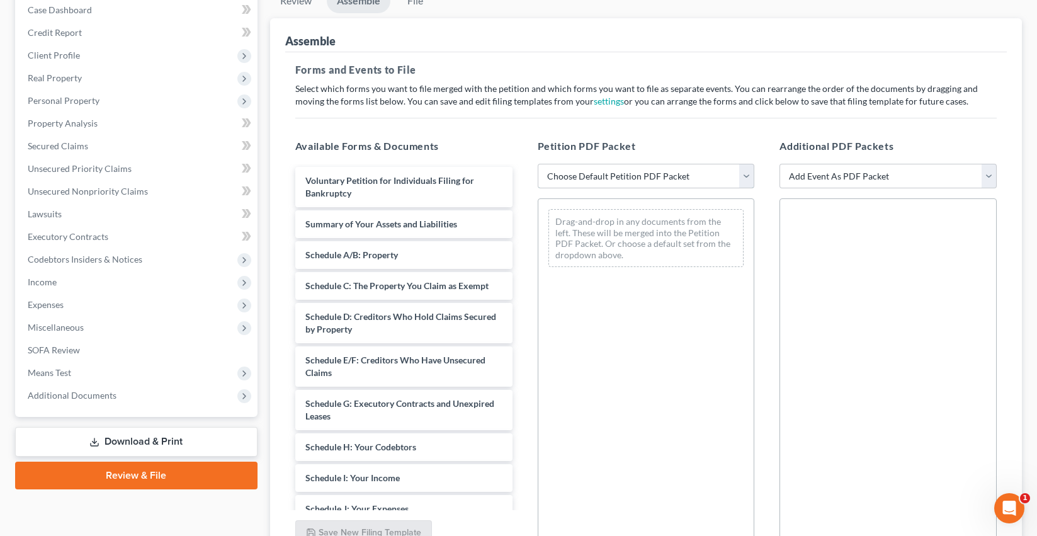
click at [646, 164] on select "Choose Default Petition PDF Packet Complete Bankruptcy Petition (all forms and …" at bounding box center [646, 176] width 217 height 25
select select "3"
click at [538, 164] on select "Choose Default Petition PDF Packet Complete Bankruptcy Petition (all forms and …" at bounding box center [646, 176] width 217 height 25
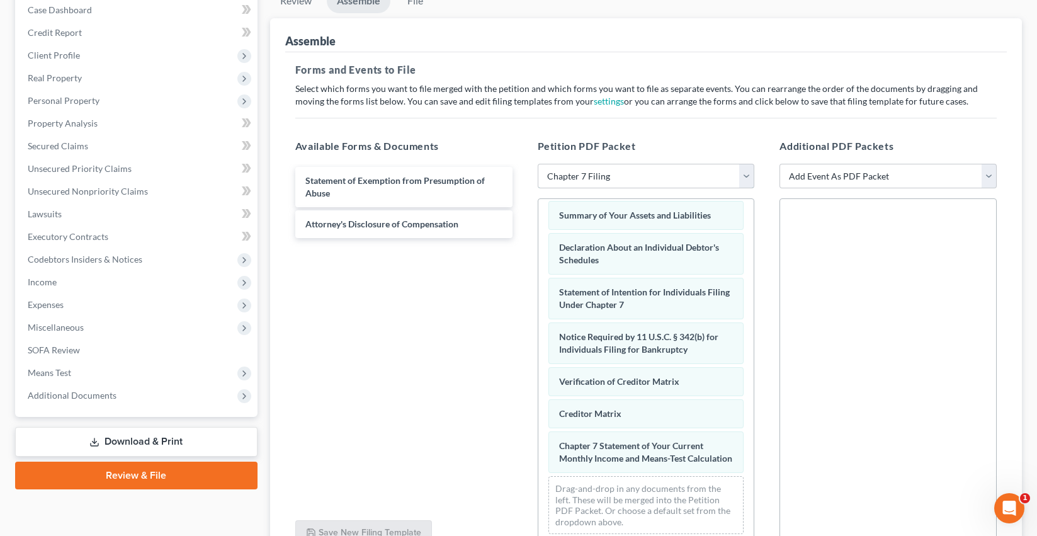
scroll to position [418, 0]
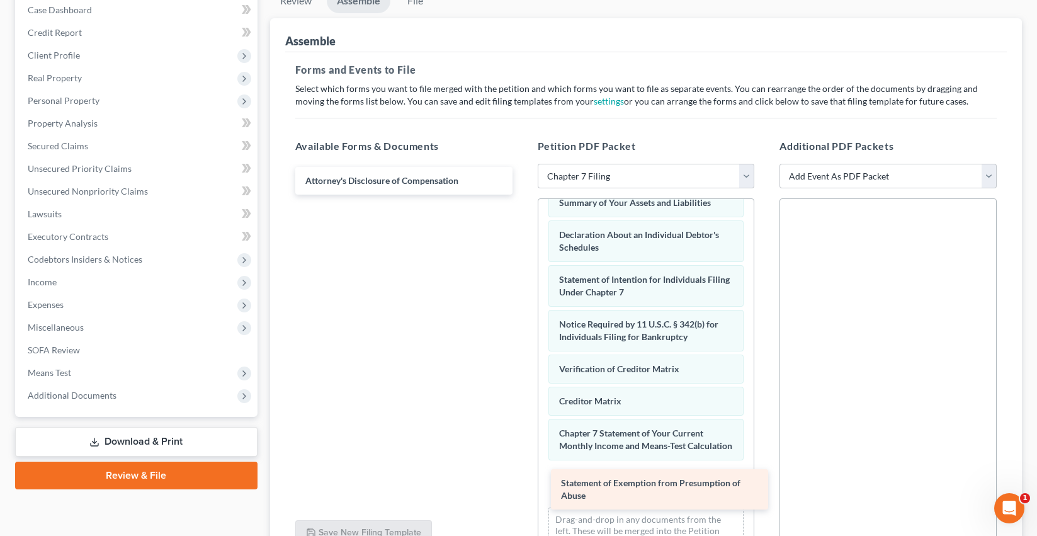
drag, startPoint x: 460, startPoint y: 185, endPoint x: 712, endPoint y: 488, distance: 394.9
click at [523, 195] on div "Statement of Exemption from Presumption of Abuse Statement of Exemption from Pr…" at bounding box center [403, 181] width 237 height 28
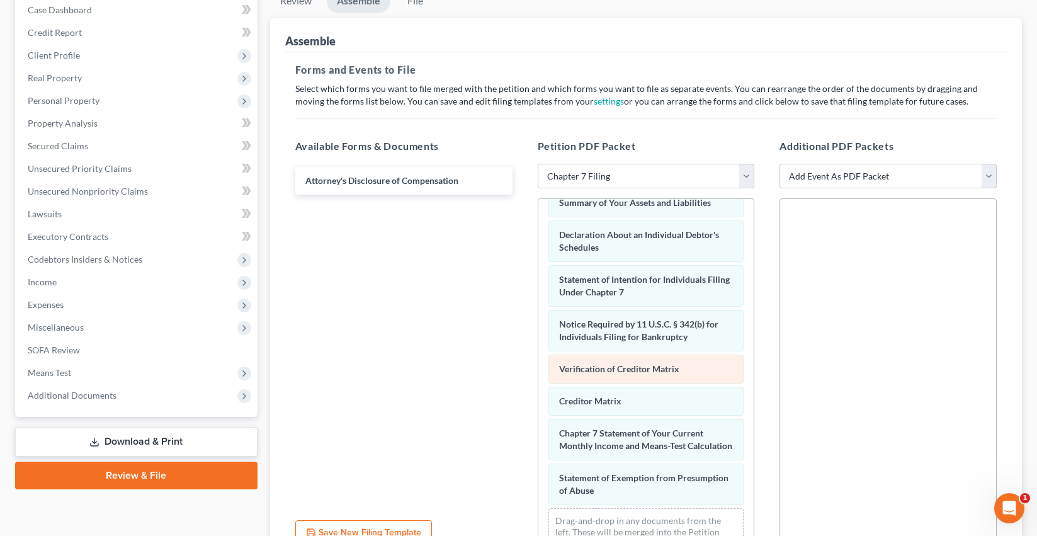
scroll to position [462, 0]
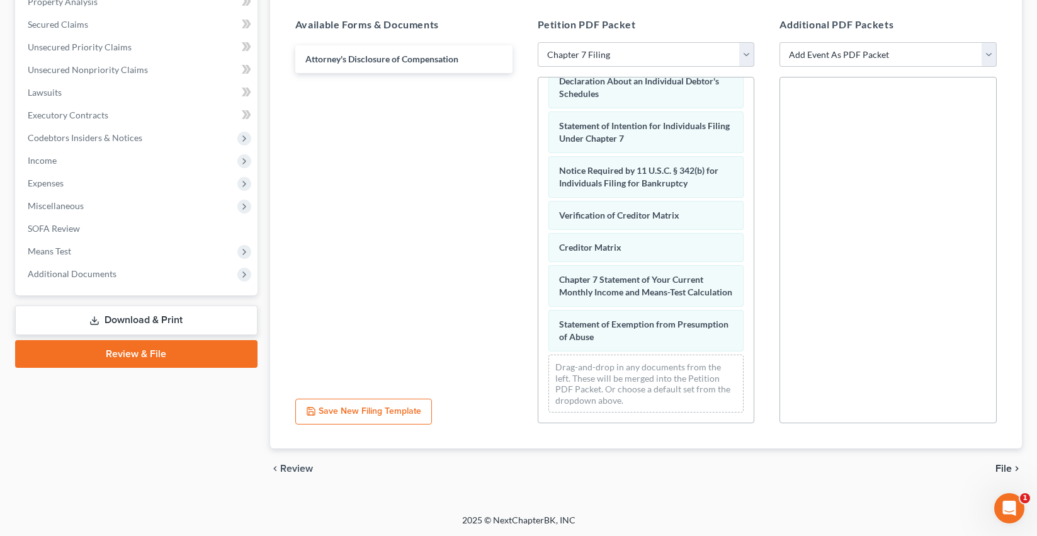
click at [1009, 465] on span "File" at bounding box center [1004, 469] width 16 height 10
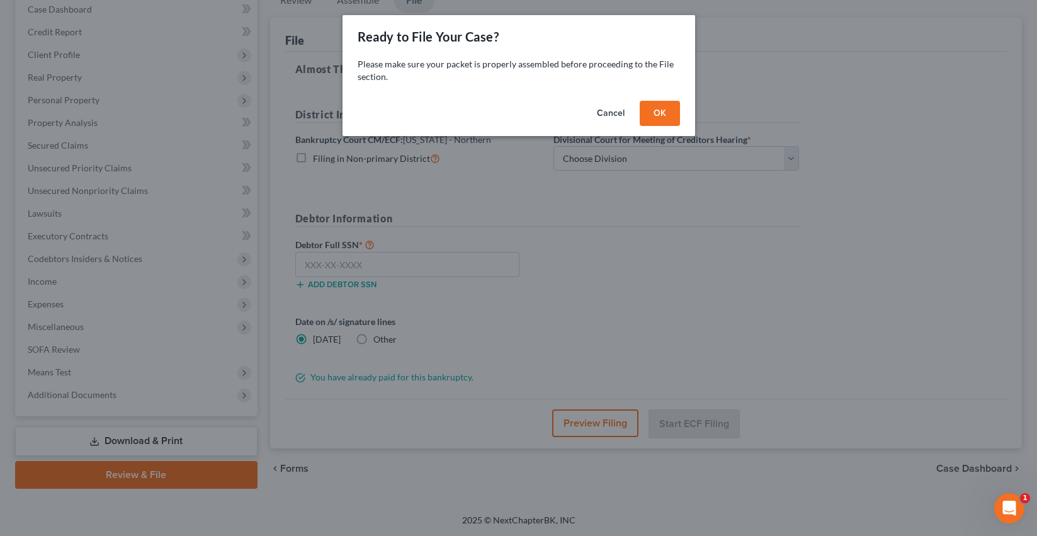
click at [656, 110] on button "OK" at bounding box center [660, 113] width 40 height 25
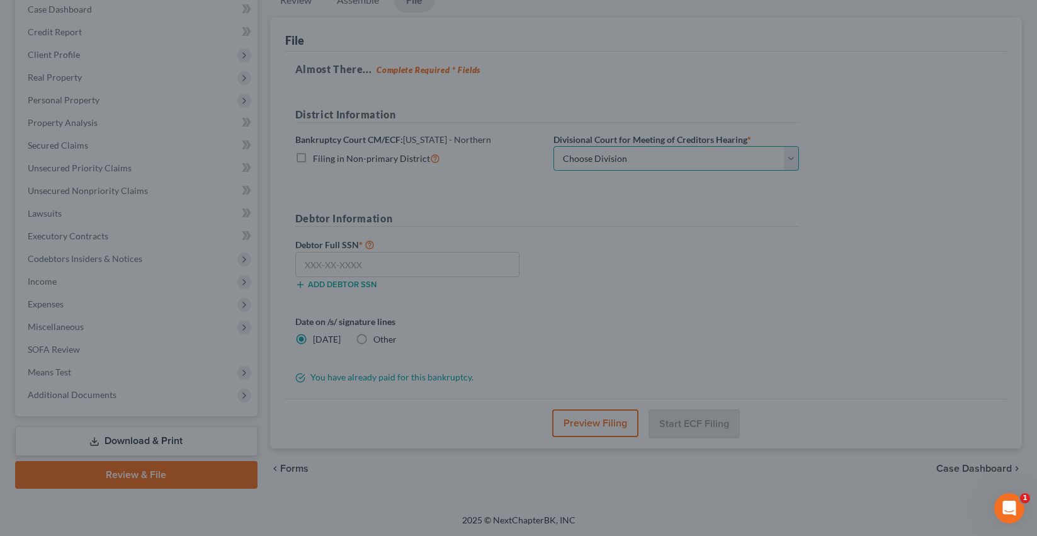
click at [626, 164] on select "Choose Division Central Southern Southwestern St. [PERSON_NAME]" at bounding box center [677, 158] width 246 height 25
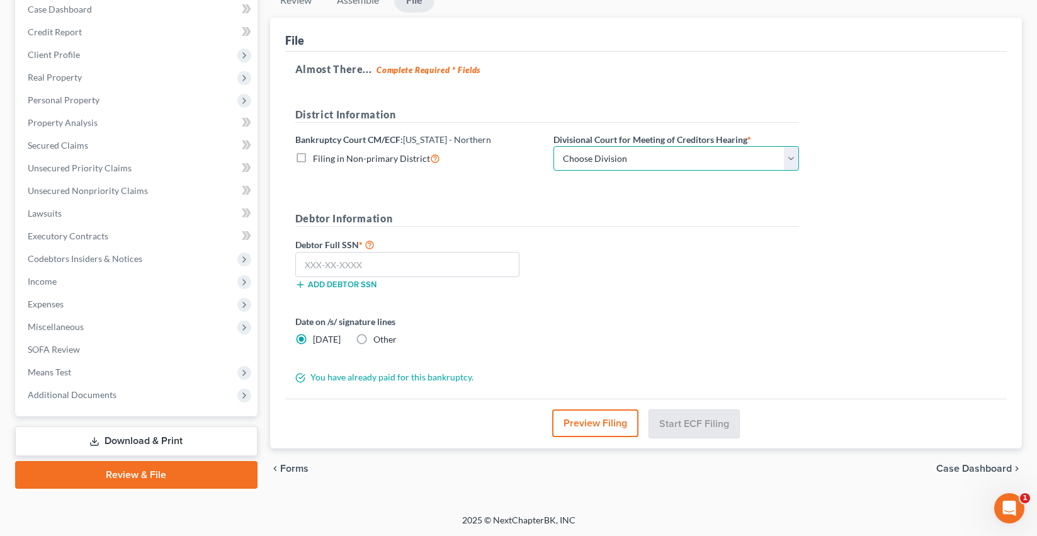
click at [594, 155] on select "Choose Division Central Southern Southwestern St. [PERSON_NAME]" at bounding box center [677, 158] width 246 height 25
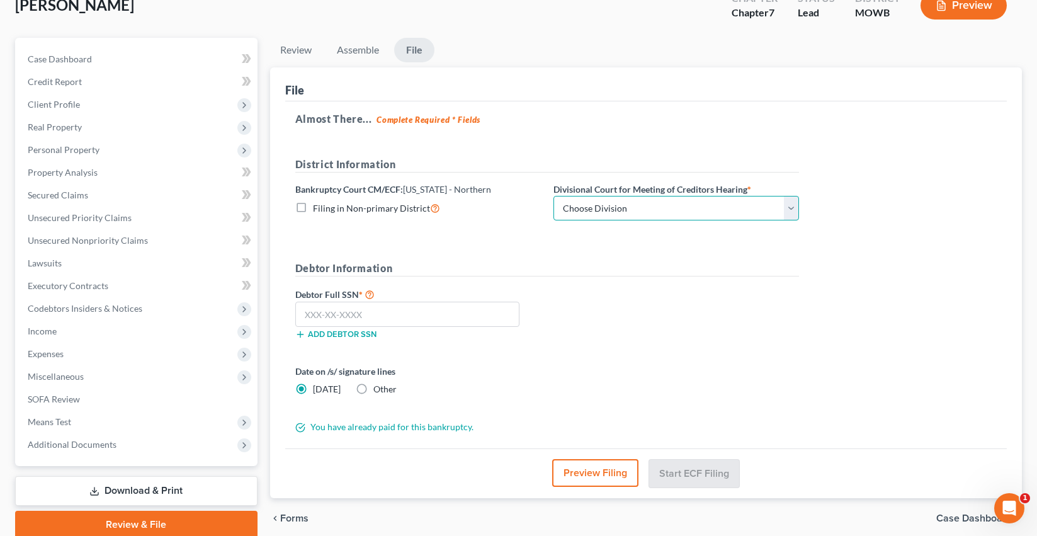
scroll to position [76, 0]
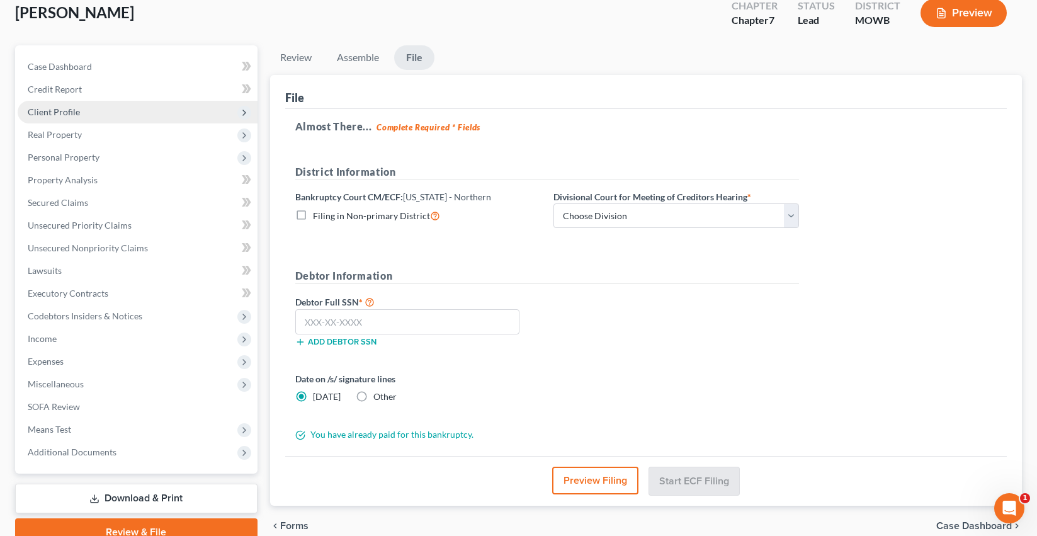
click at [137, 113] on span "Client Profile" at bounding box center [138, 112] width 240 height 23
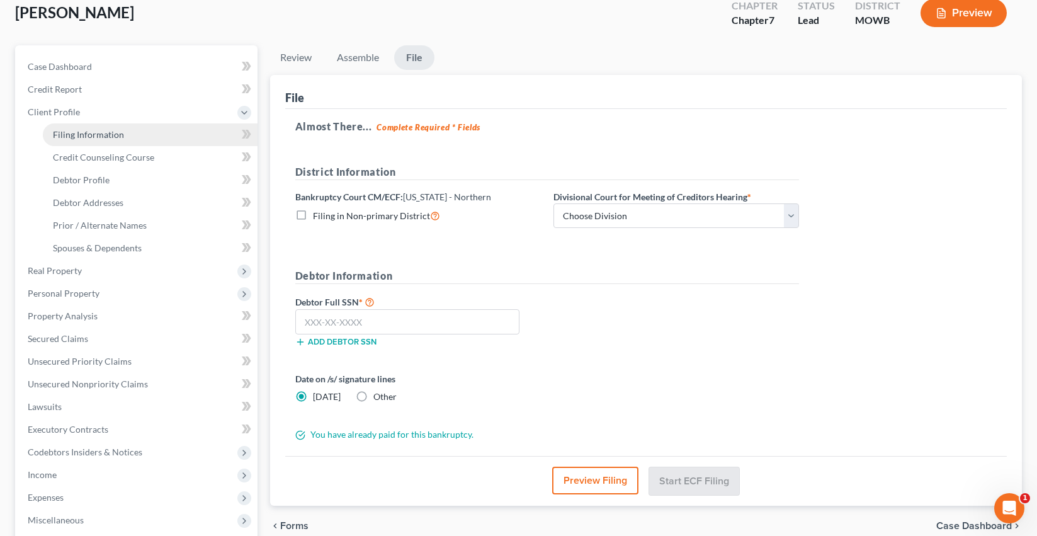
click at [131, 132] on link "Filing Information" at bounding box center [150, 134] width 215 height 23
select select "0"
select select "3"
select select "0"
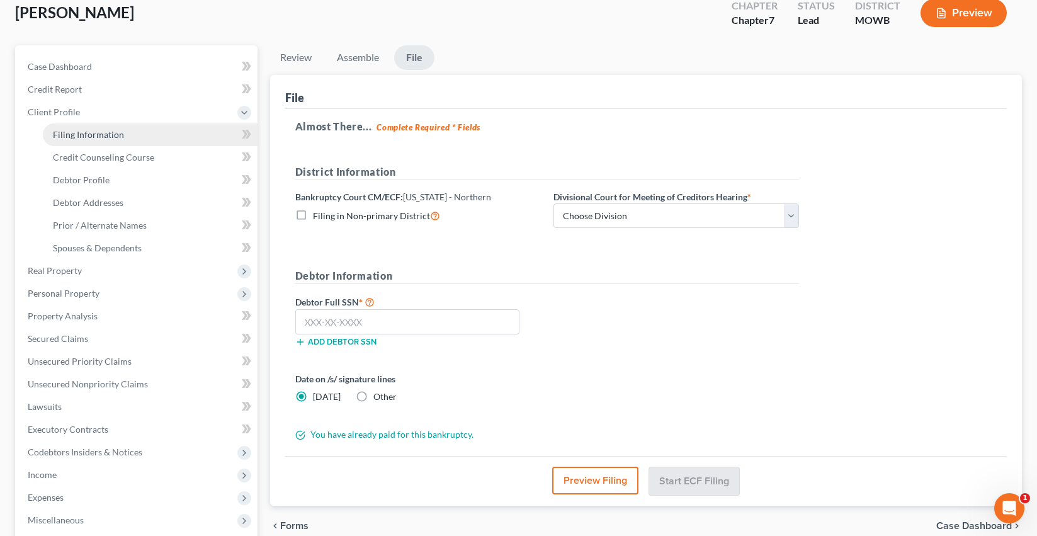
select select "10"
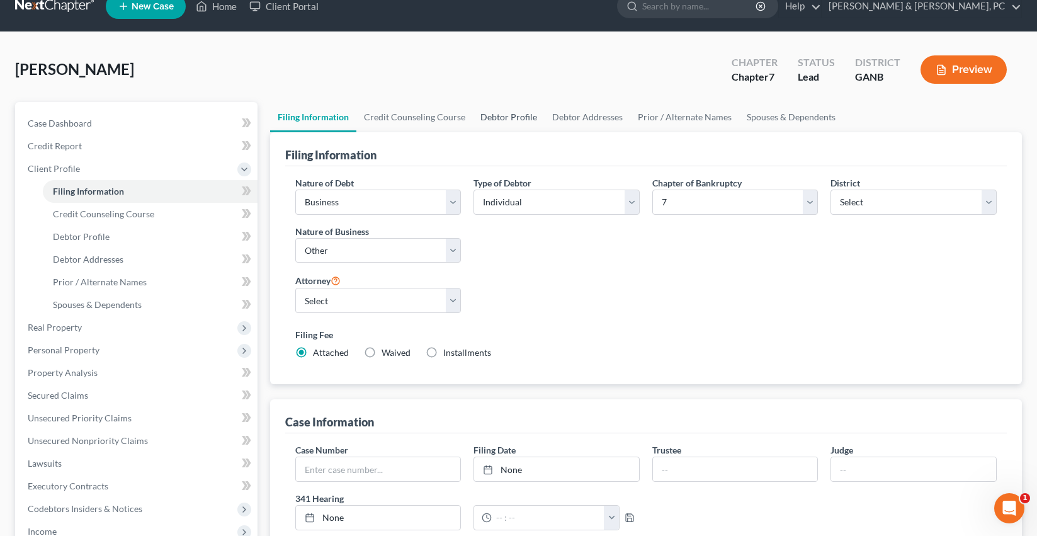
click at [519, 111] on link "Debtor Profile" at bounding box center [509, 117] width 72 height 30
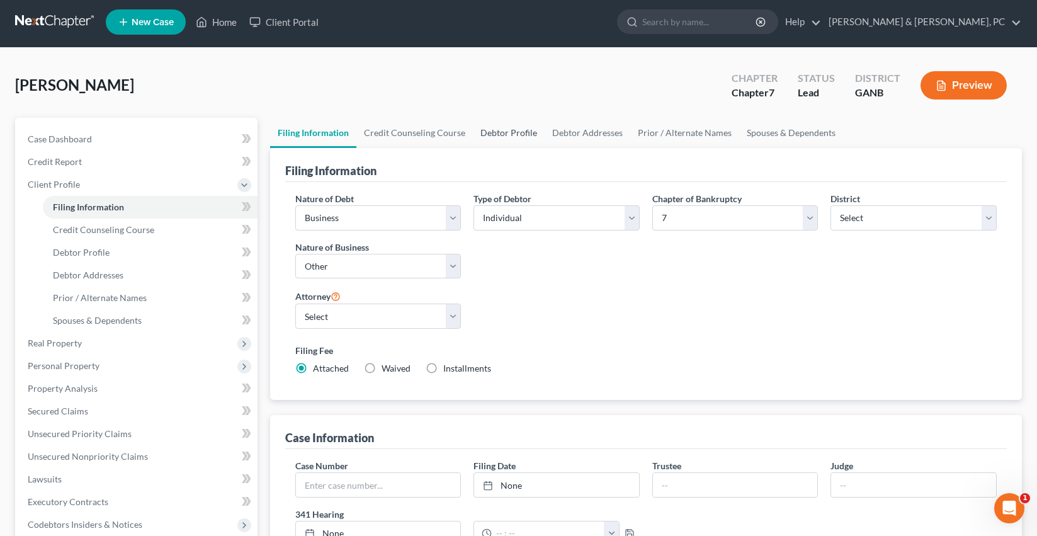
select select "3"
select select "0"
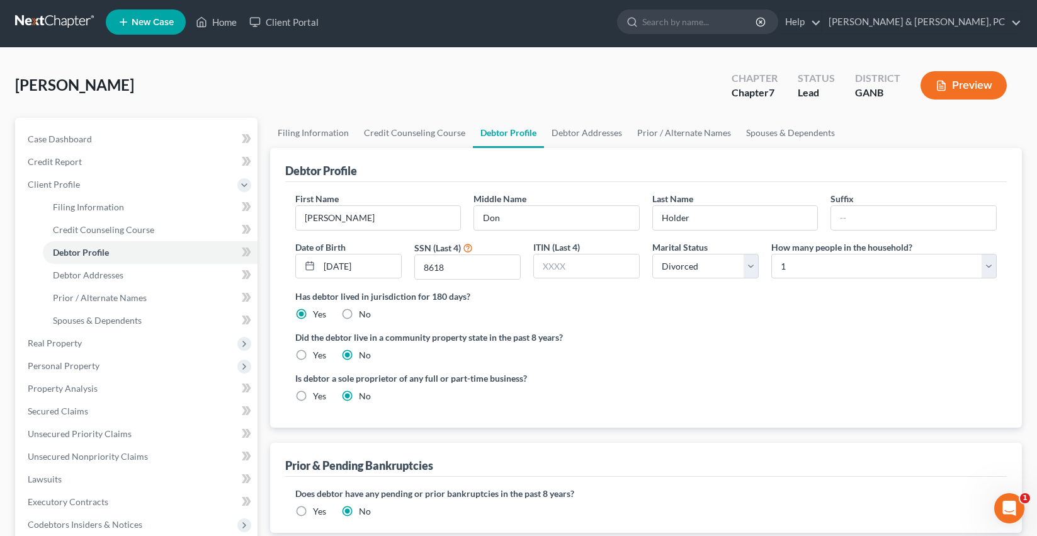
scroll to position [0, 0]
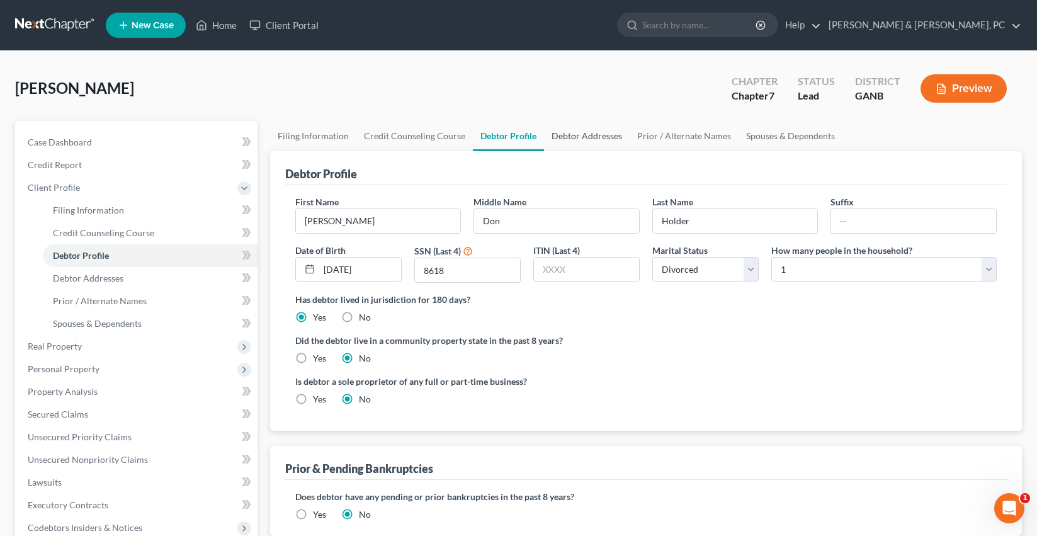
click at [572, 140] on link "Debtor Addresses" at bounding box center [587, 136] width 86 height 30
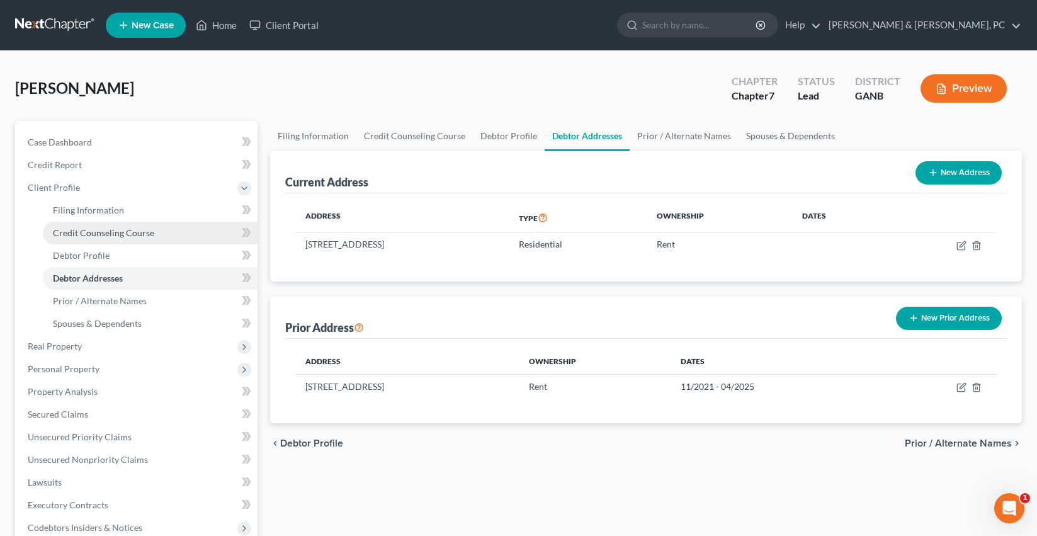
scroll to position [268, 0]
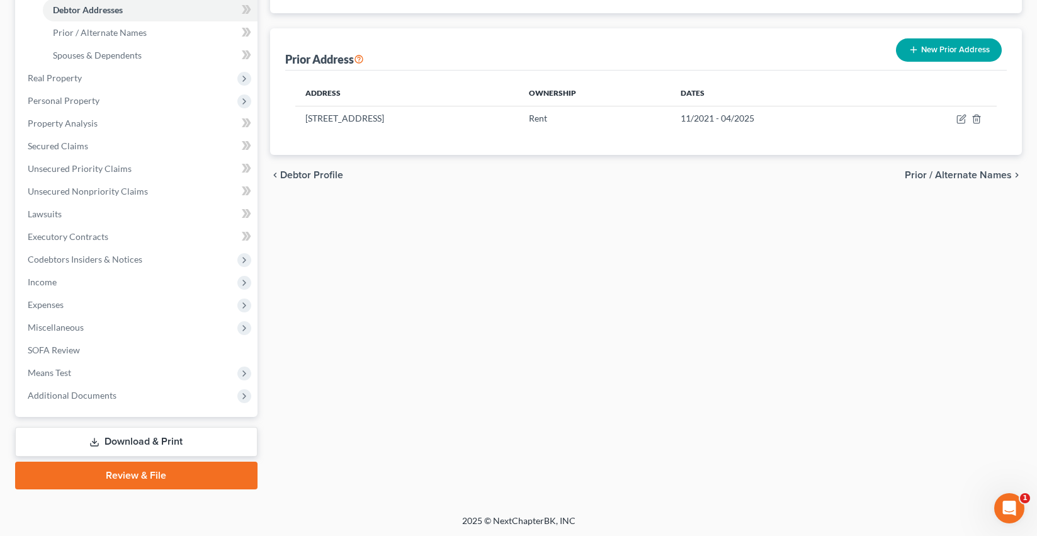
click at [135, 481] on link "Review & File" at bounding box center [136, 476] width 243 height 28
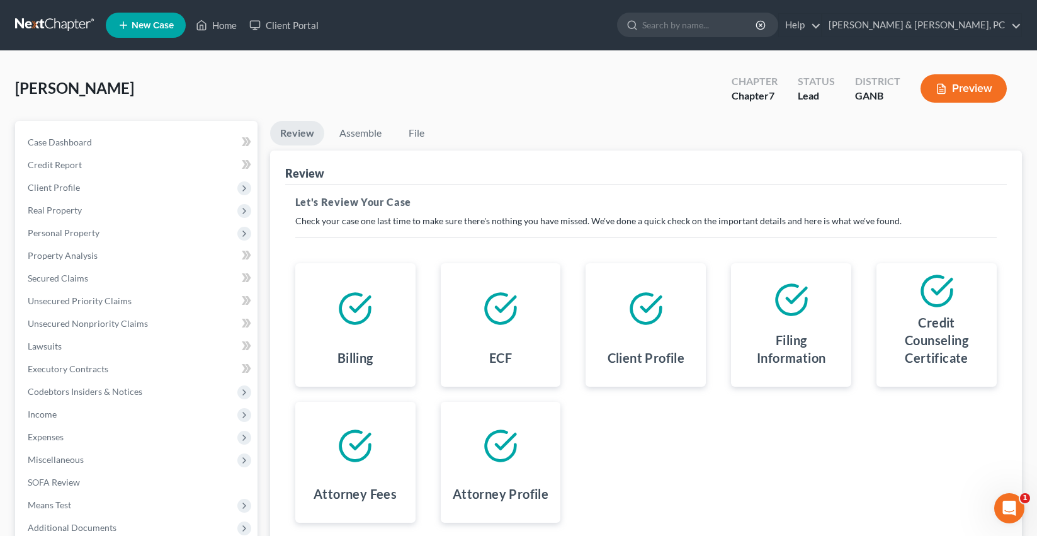
scroll to position [132, 0]
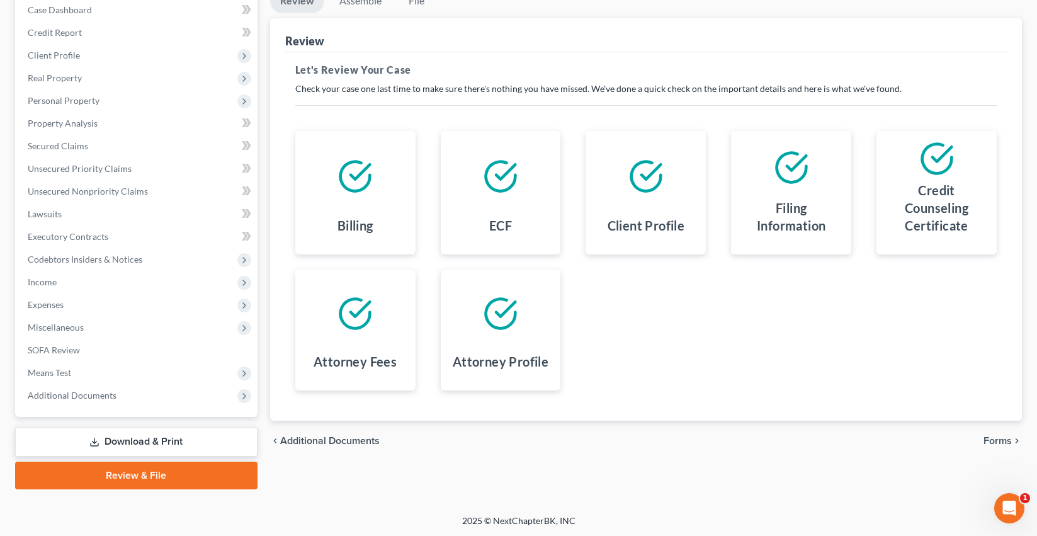
click at [997, 436] on span "Forms" at bounding box center [998, 441] width 28 height 10
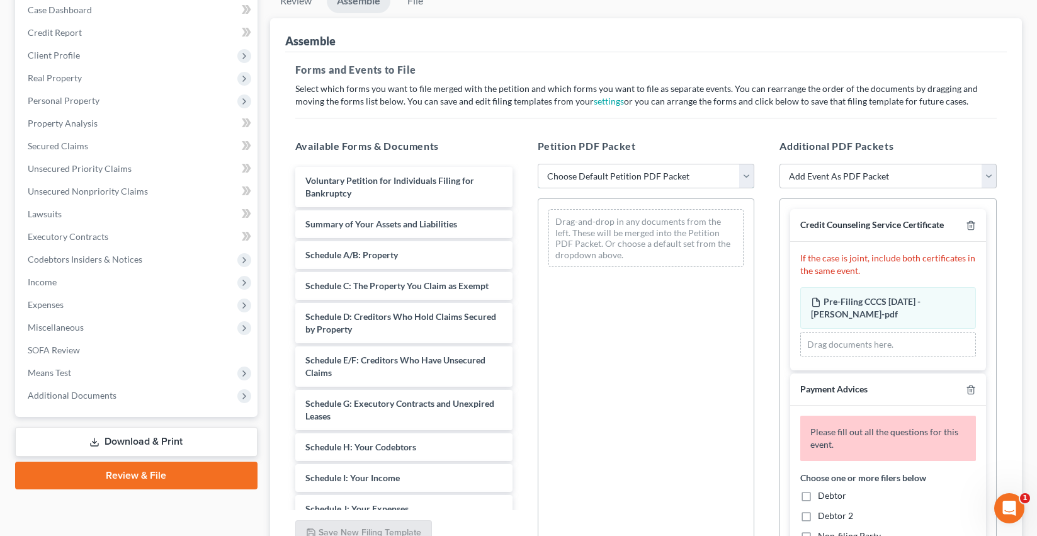
click at [614, 171] on select "Choose Default Petition PDF Packet Complete Bankruptcy Petition (all forms and …" at bounding box center [646, 176] width 217 height 25
select select "3"
click at [538, 164] on select "Choose Default Petition PDF Packet Complete Bankruptcy Petition (all forms and …" at bounding box center [646, 176] width 217 height 25
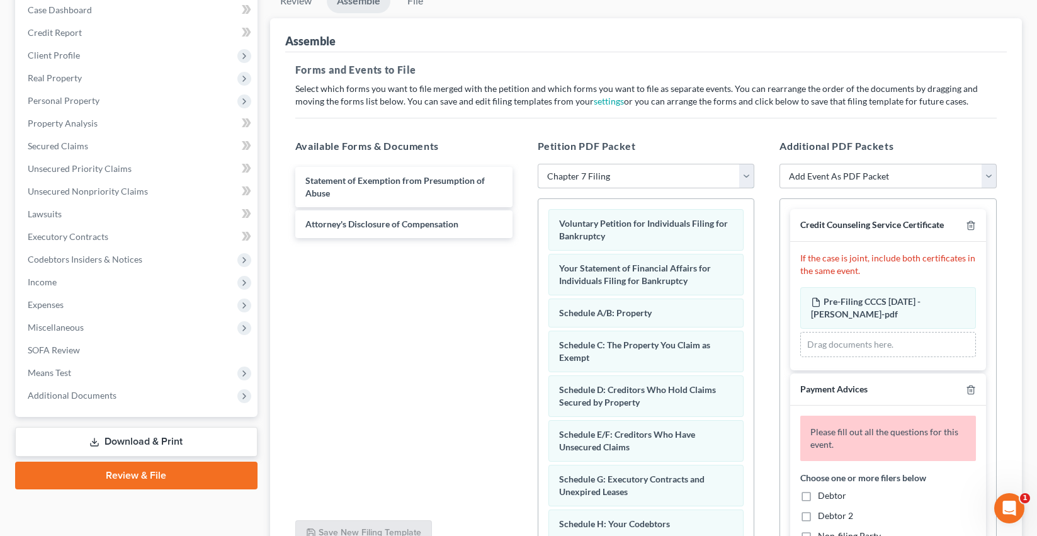
scroll to position [418, 0]
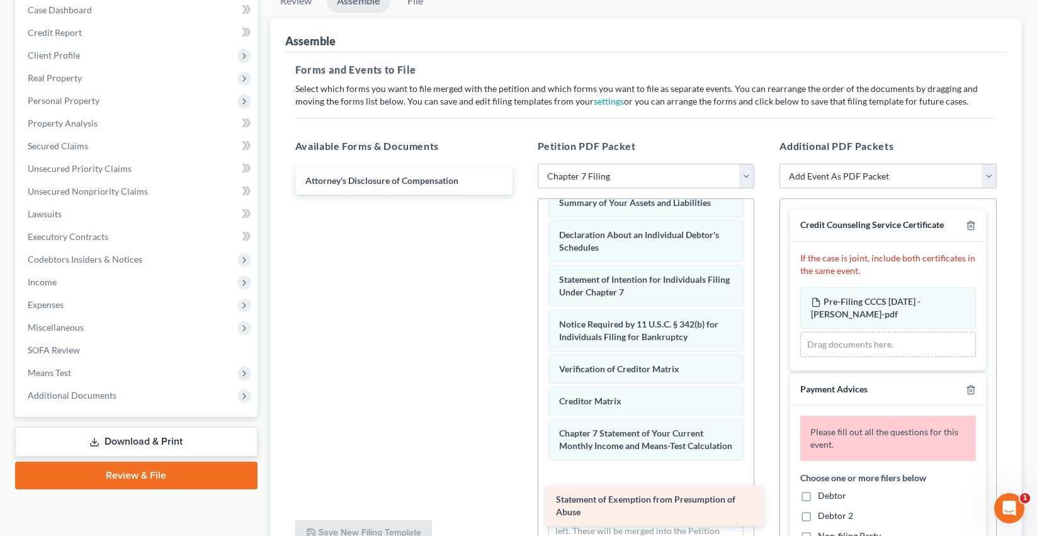
drag, startPoint x: 431, startPoint y: 183, endPoint x: 683, endPoint y: 502, distance: 406.4
click at [523, 195] on div "Statement of Exemption from Presumption of Abuse Statement of Exemption from Pr…" at bounding box center [403, 181] width 237 height 28
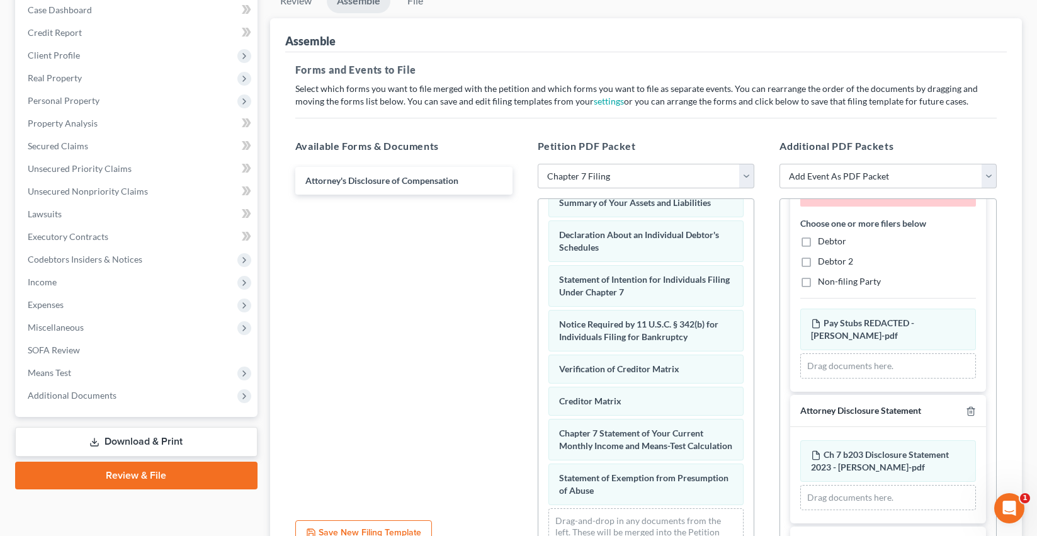
click at [818, 239] on label "Debtor" at bounding box center [832, 241] width 28 height 13
click at [823, 239] on input "Debtor" at bounding box center [827, 239] width 8 height 8
checkbox input "true"
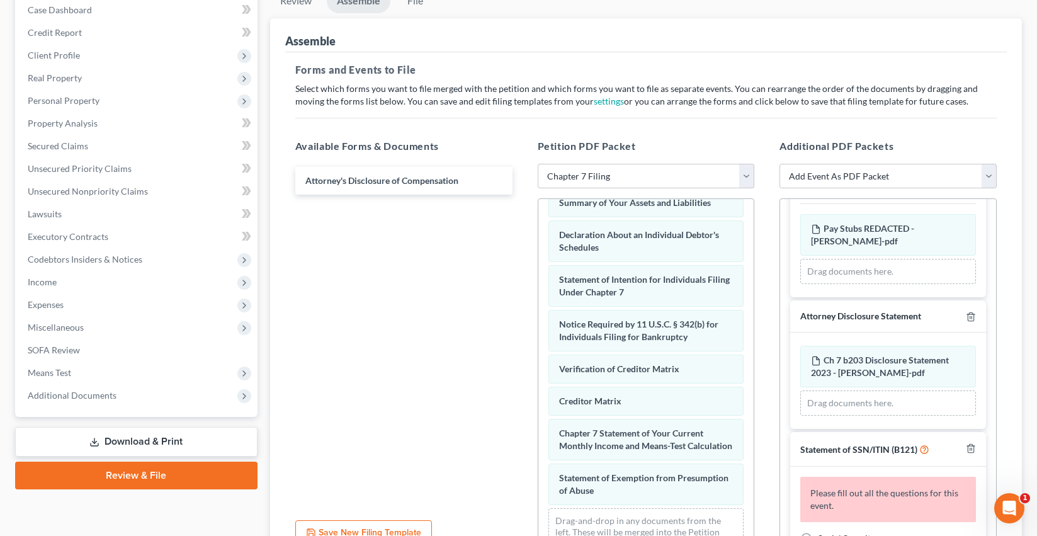
scroll to position [405, 0]
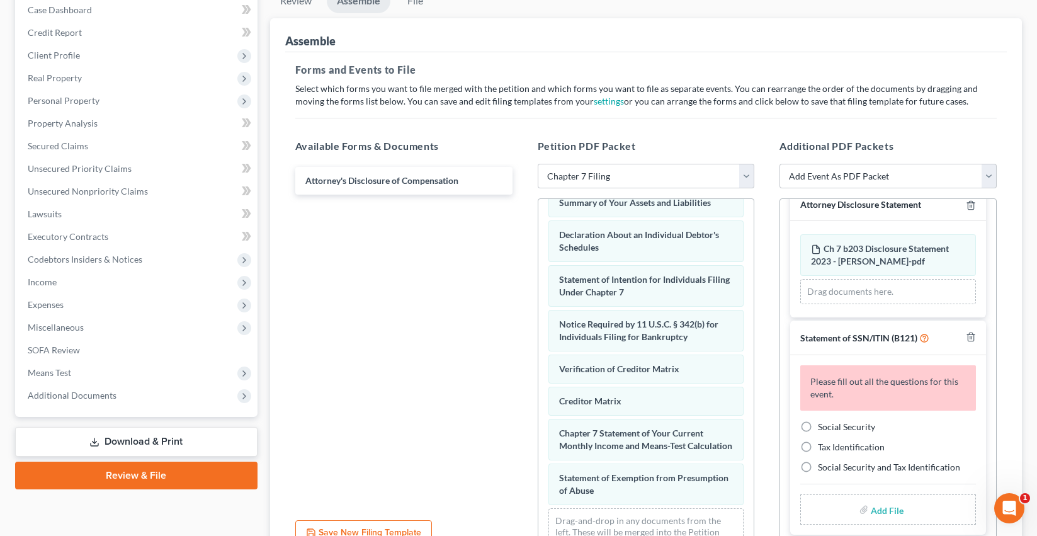
click at [818, 423] on label "Social Security" at bounding box center [846, 427] width 57 height 13
click at [823, 423] on input "Social Security" at bounding box center [827, 425] width 8 height 8
radio input "true"
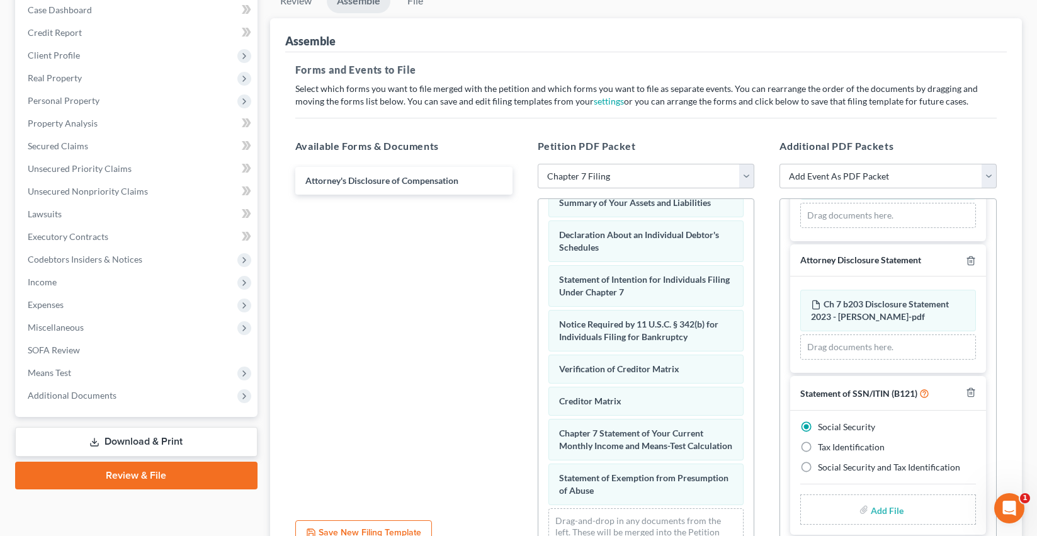
scroll to position [350, 0]
click at [889, 507] on input "file" at bounding box center [886, 509] width 30 height 23
type input "C:\fakepath\SS Form [DATE] - [PERSON_NAME].pdf"
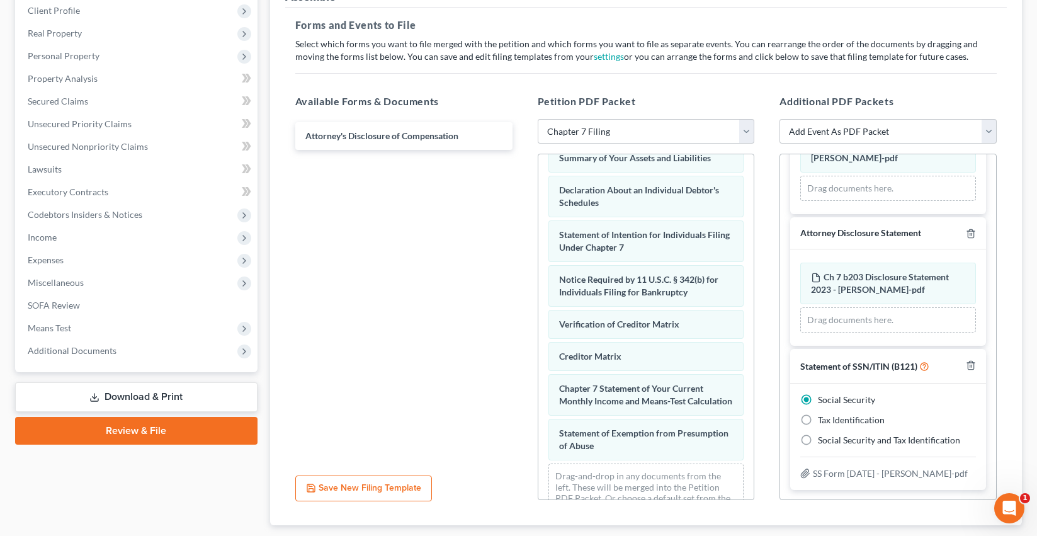
scroll to position [254, 0]
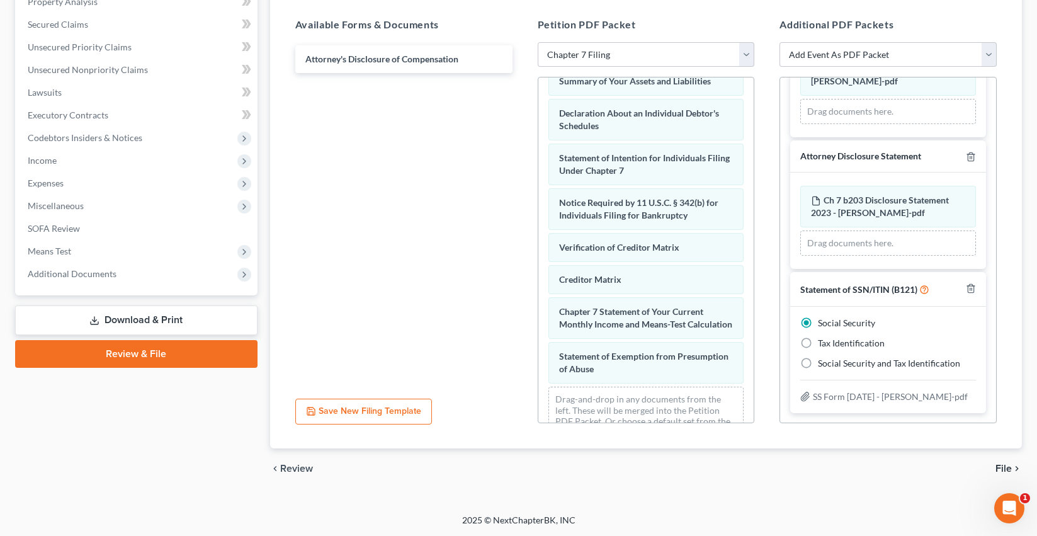
click at [1006, 464] on span "File" at bounding box center [1004, 469] width 16 height 10
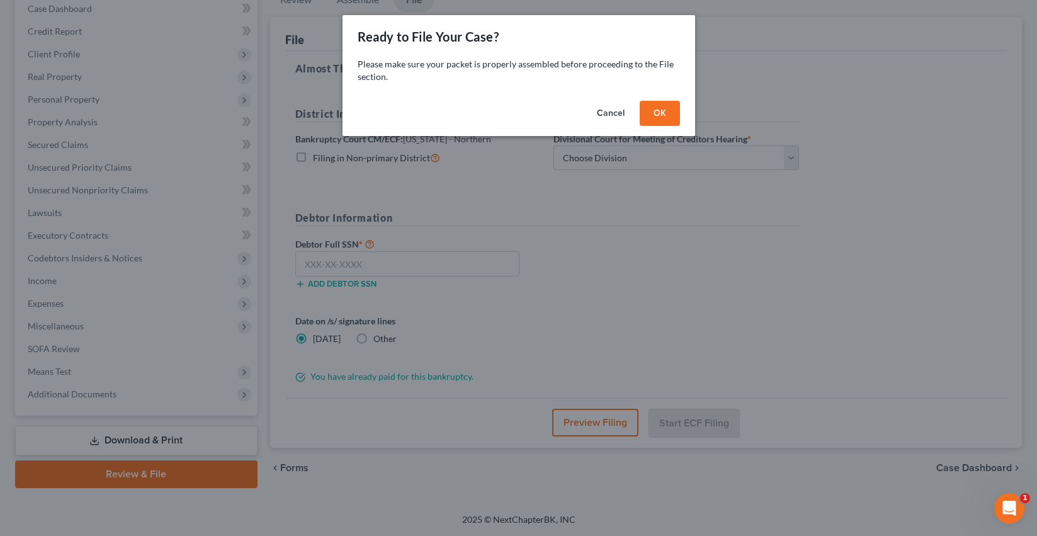
scroll to position [133, 0]
click at [671, 115] on button "OK" at bounding box center [660, 113] width 40 height 25
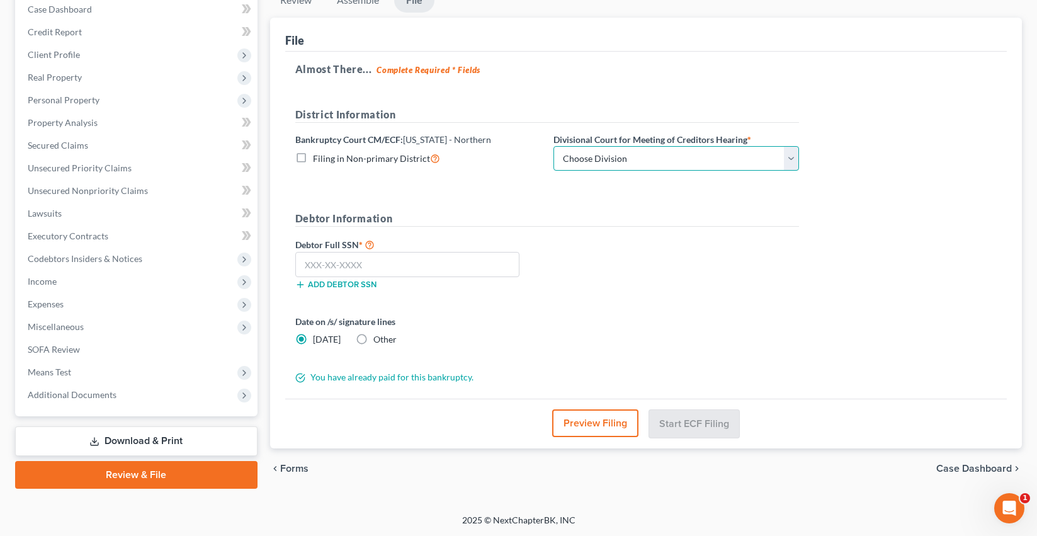
click at [641, 157] on select "Choose Division [GEOGRAPHIC_DATA] [GEOGRAPHIC_DATA] [GEOGRAPHIC_DATA] [GEOGRAPH…" at bounding box center [677, 158] width 246 height 25
select select "0"
click at [554, 146] on select "Choose Division [GEOGRAPHIC_DATA] [GEOGRAPHIC_DATA] [GEOGRAPHIC_DATA] [GEOGRAPH…" at bounding box center [677, 158] width 246 height 25
click at [527, 180] on form "District Information Bankruptcy Court CM/ECF: [US_STATE] - Northern Filing in N…" at bounding box center [547, 245] width 504 height 277
click at [331, 258] on input "text" at bounding box center [407, 264] width 224 height 25
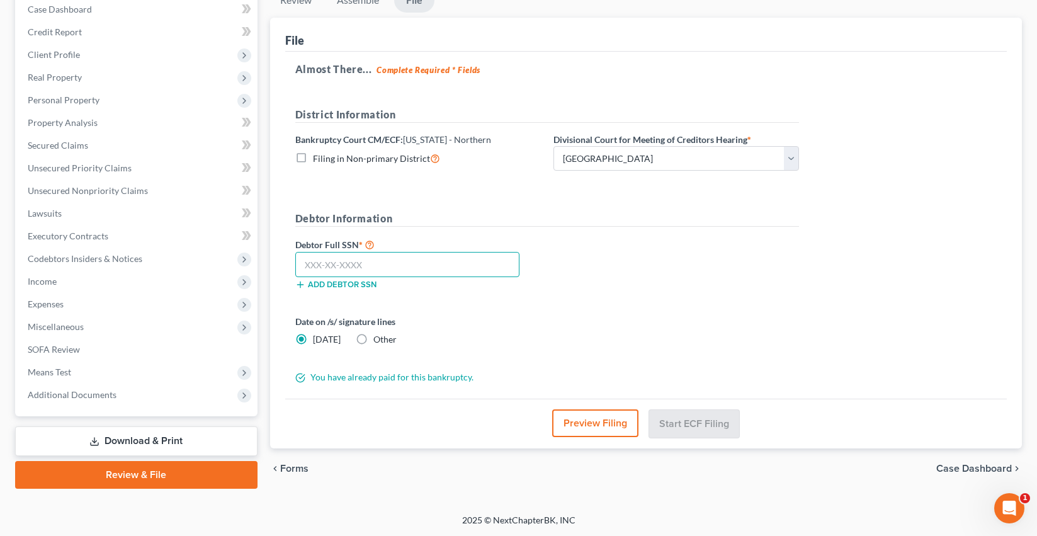
paste input "258-37-8618"
type input "258-37-8618"
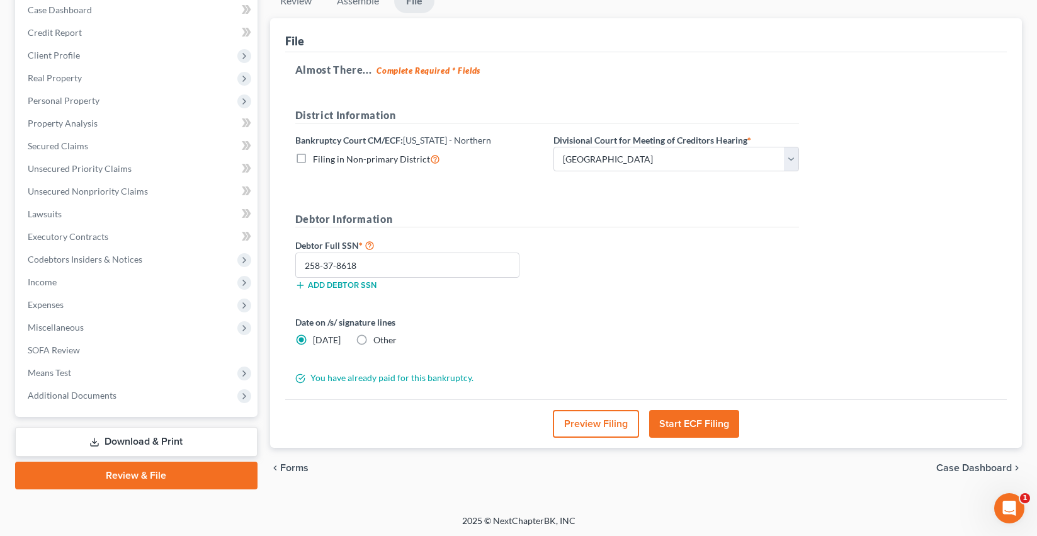
click at [374, 338] on label "Other" at bounding box center [385, 340] width 23 height 13
click at [379, 338] on input "Other" at bounding box center [383, 338] width 8 height 8
radio input "true"
radio input "false"
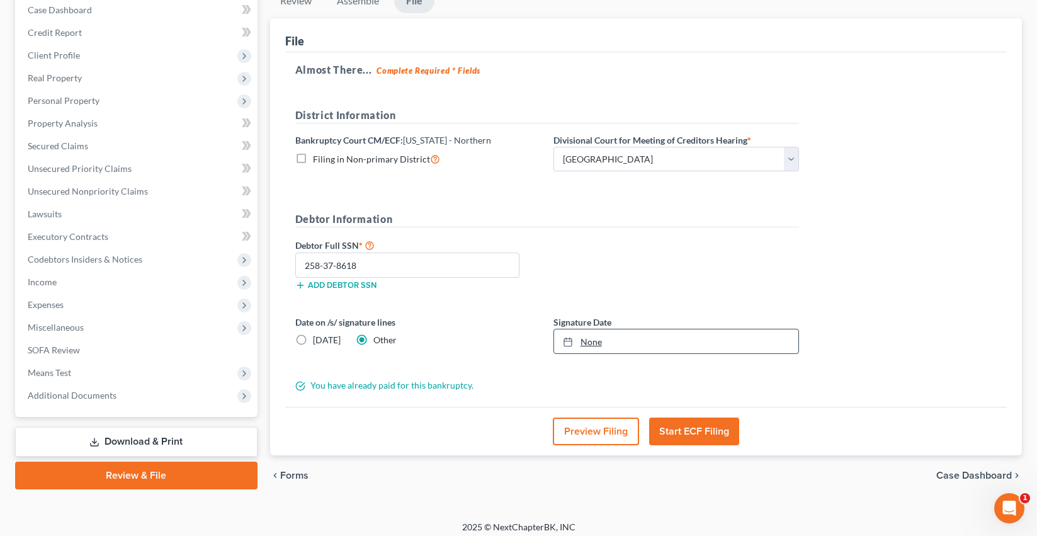
type input "[DATE]"
click at [567, 348] on link "None" at bounding box center [676, 341] width 244 height 24
click at [697, 423] on button "Start ECF Filing" at bounding box center [694, 432] width 90 height 28
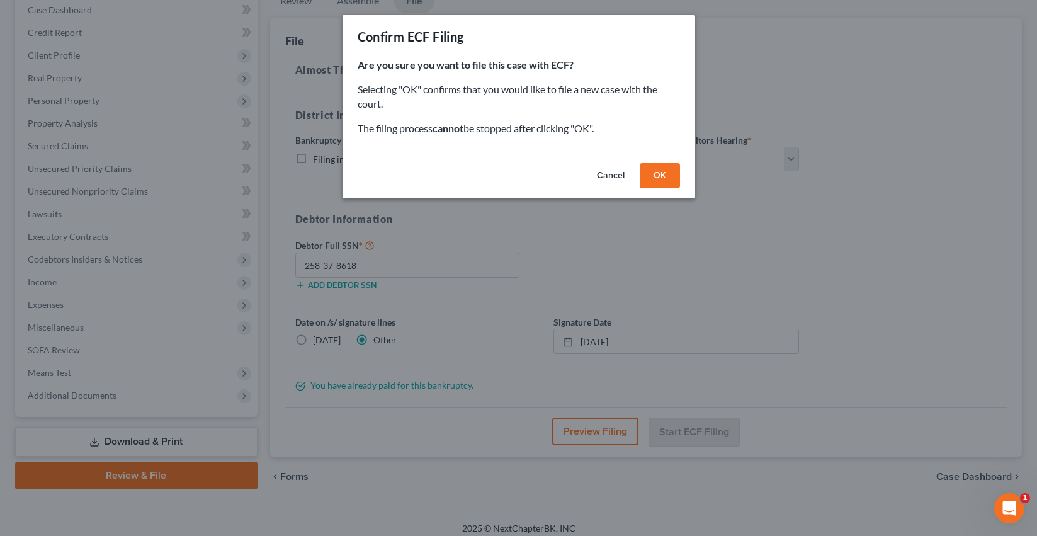
click at [652, 183] on button "OK" at bounding box center [660, 175] width 40 height 25
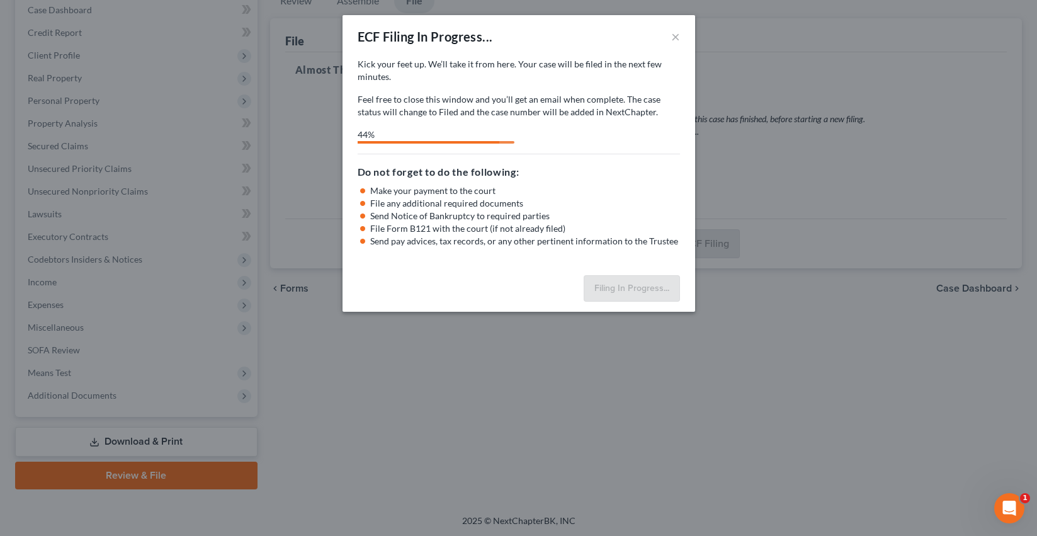
click at [510, 94] on p "Feel free to close this window and you’ll get an email when complete. The case …" at bounding box center [519, 105] width 323 height 25
click at [556, 69] on p "Kick your feet up. We’ll take it from here. Your case will be filed in the next…" at bounding box center [519, 70] width 323 height 25
click at [645, 58] on p "Kick your feet up. We’ll take it from here. Your case will be filed in the next…" at bounding box center [519, 70] width 323 height 25
select select "0"
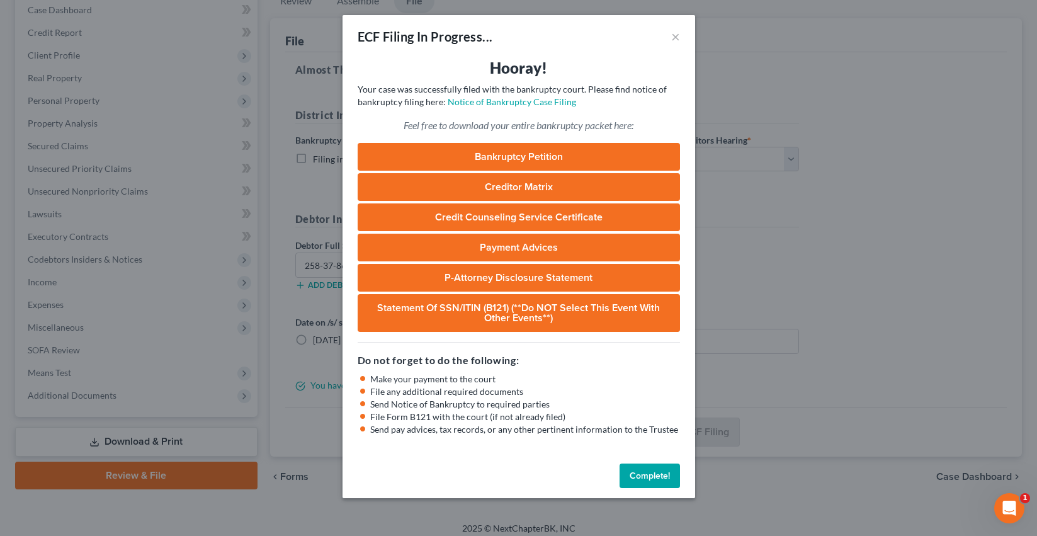
click at [573, 157] on link "Bankruptcy Petition" at bounding box center [519, 157] width 323 height 28
click at [648, 476] on button "Complete!" at bounding box center [650, 476] width 60 height 25
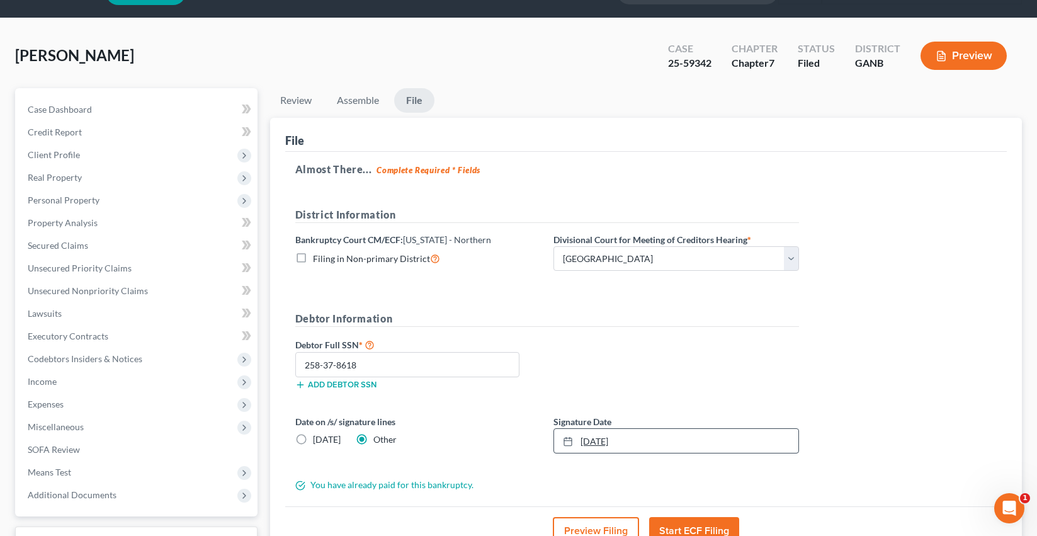
scroll to position [0, 0]
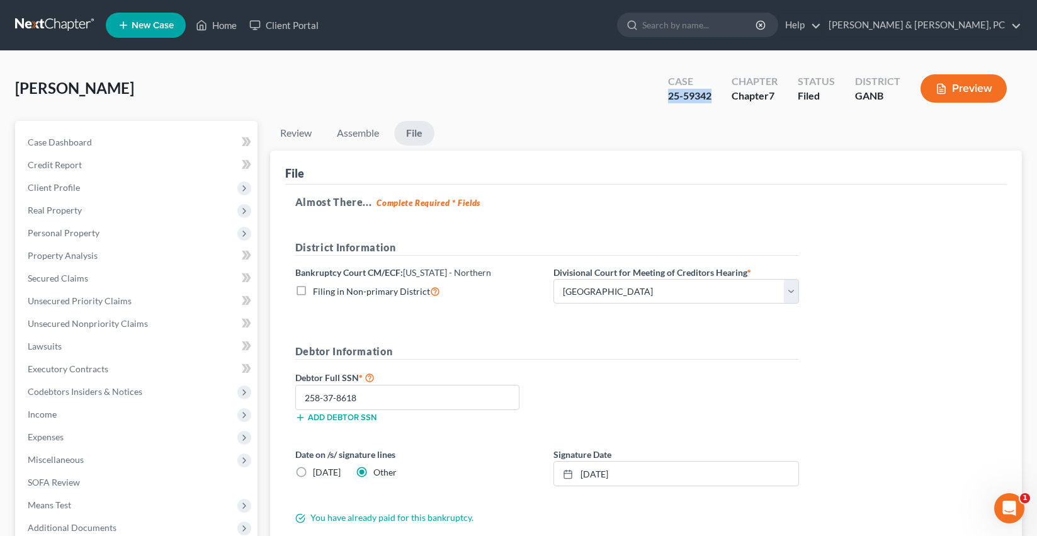
drag, startPoint x: 671, startPoint y: 94, endPoint x: 712, endPoint y: 97, distance: 41.7
click at [712, 96] on div "25-59342" at bounding box center [689, 96] width 43 height 14
copy div "25-59342"
